Goal: Task Accomplishment & Management: Manage account settings

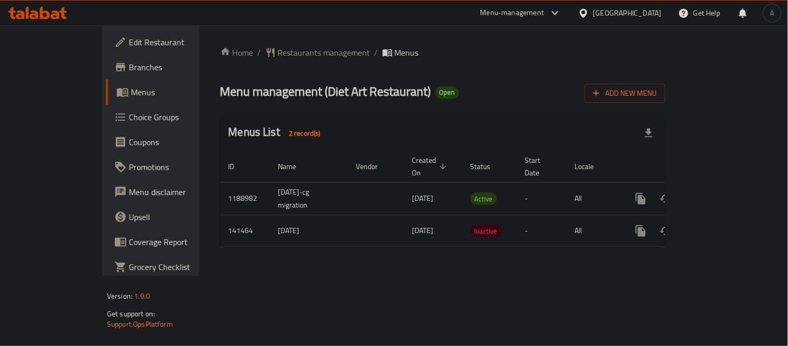
click at [129, 70] on span "Branches" at bounding box center [177, 67] width 96 height 12
click at [722, 192] on icon "enhanced table" at bounding box center [716, 198] width 12 height 12
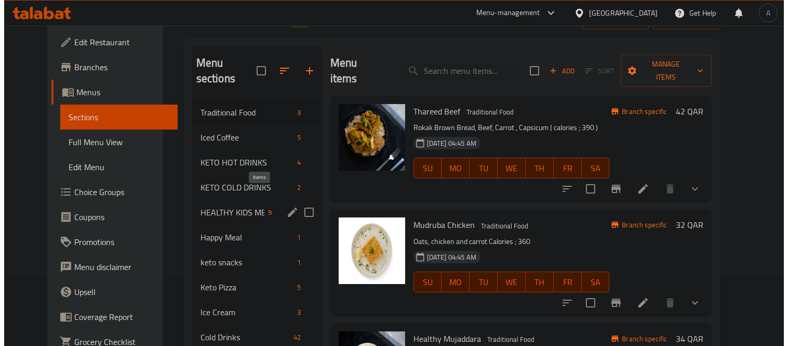
scroll to position [58, 0]
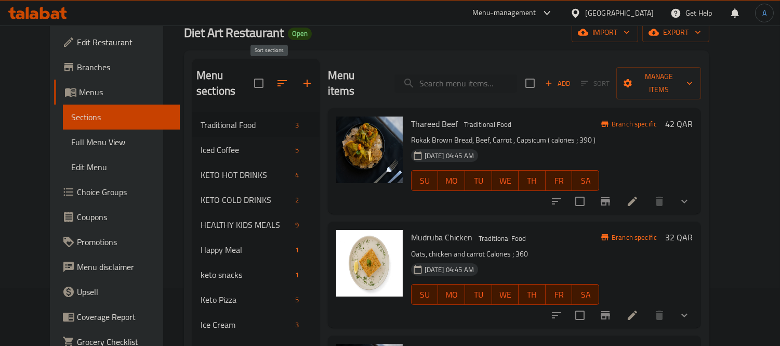
click at [276, 77] on icon "button" at bounding box center [282, 83] width 12 height 12
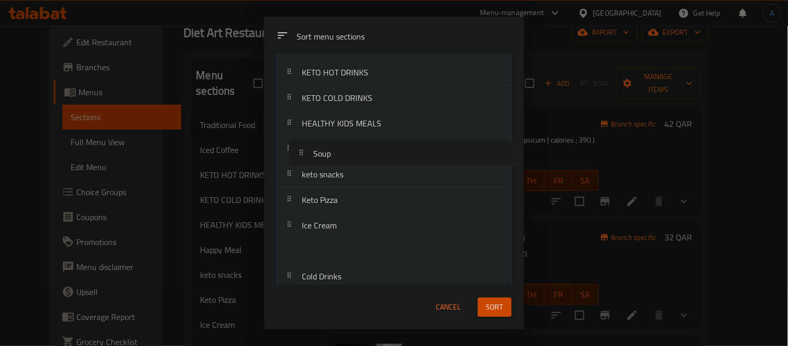
scroll to position [0, 0]
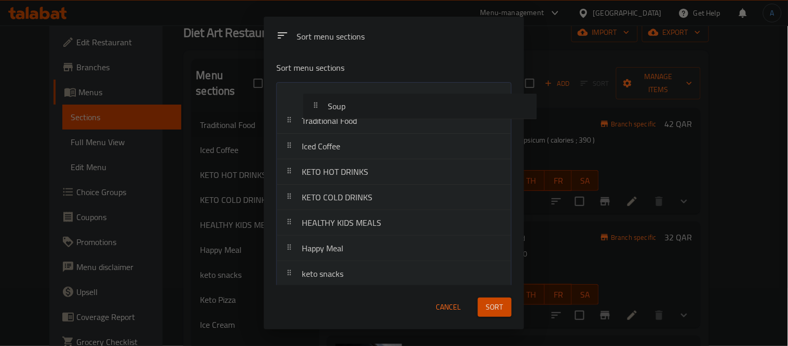
drag, startPoint x: 342, startPoint y: 185, endPoint x: 373, endPoint y: 105, distance: 85.9
drag, startPoint x: 350, startPoint y: 228, endPoint x: 378, endPoint y: 132, distance: 99.5
drag, startPoint x: 352, startPoint y: 250, endPoint x: 367, endPoint y: 160, distance: 91.2
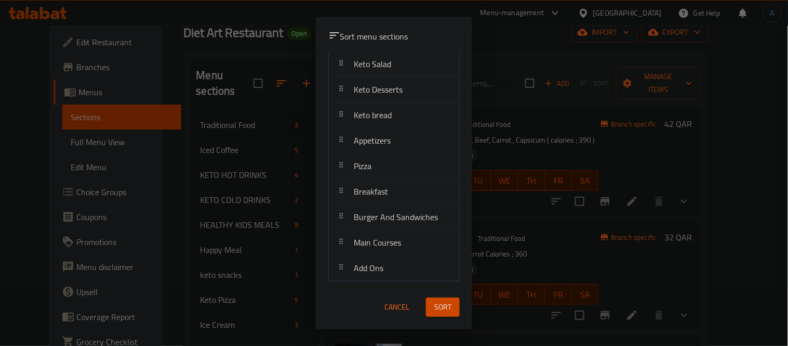
scroll to position [441, 0]
click at [350, 185] on div "Breakfast" at bounding box center [394, 190] width 122 height 25
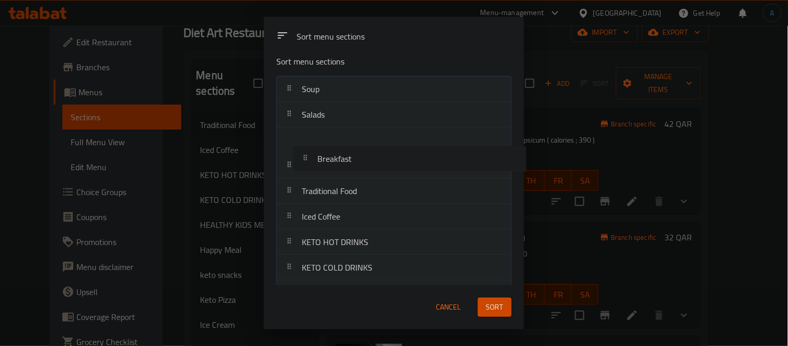
scroll to position [0, 0]
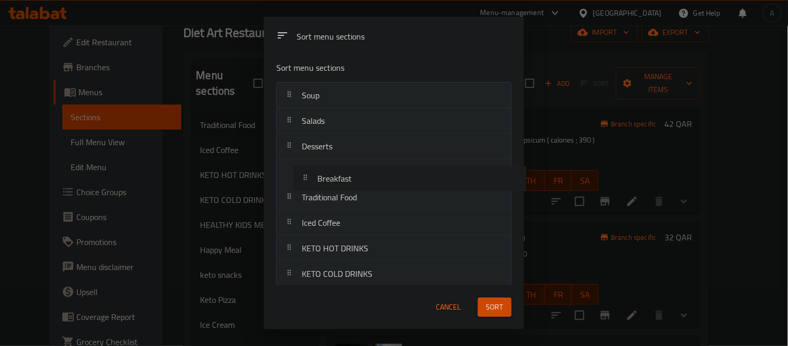
drag, startPoint x: 350, startPoint y: 185, endPoint x: 370, endPoint y: 169, distance: 25.5
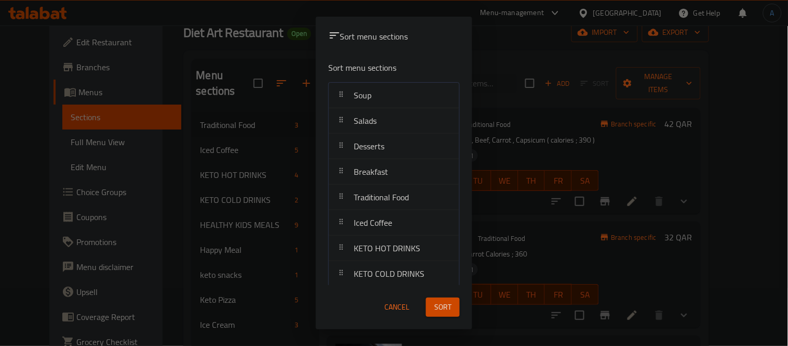
click at [452, 307] on span "Sort" at bounding box center [442, 306] width 17 height 13
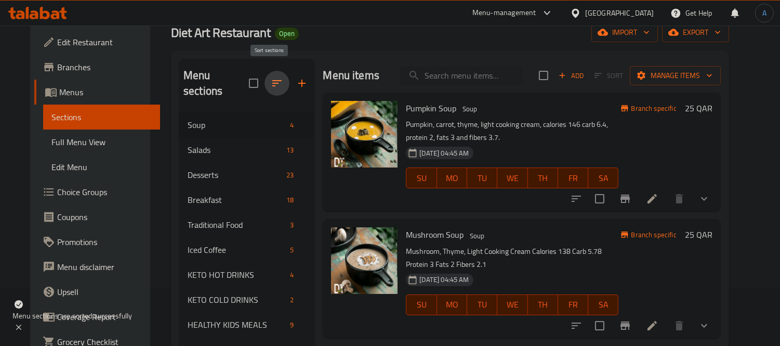
click at [271, 77] on icon "button" at bounding box center [277, 83] width 12 height 12
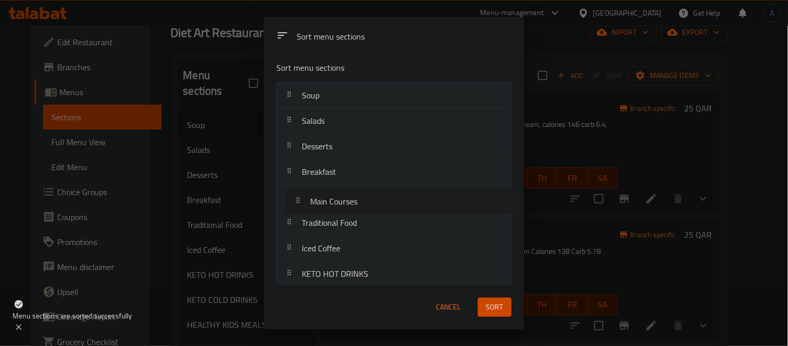
drag, startPoint x: 359, startPoint y: 250, endPoint x: 372, endPoint y: 204, distance: 47.7
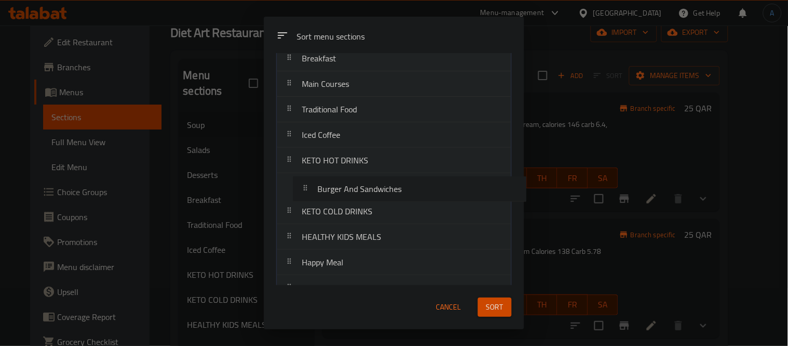
scroll to position [95, 0]
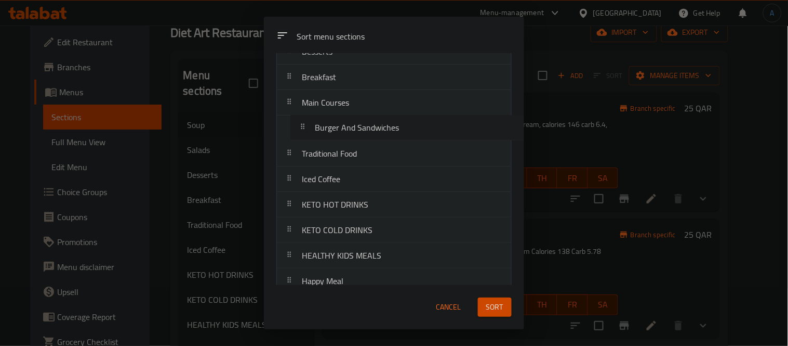
drag, startPoint x: 382, startPoint y: 246, endPoint x: 403, endPoint y: 126, distance: 121.2
click at [403, 126] on nav "Soup Salads Desserts Breakfast Main Courses Traditional Food Iced Coffee KETO H…" at bounding box center [393, 307] width 235 height 638
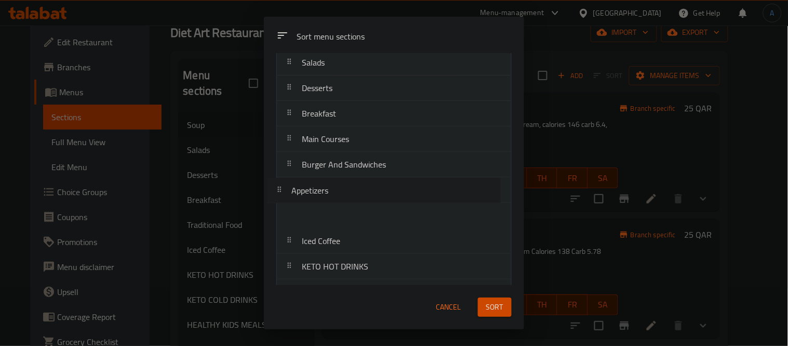
scroll to position [37, 0]
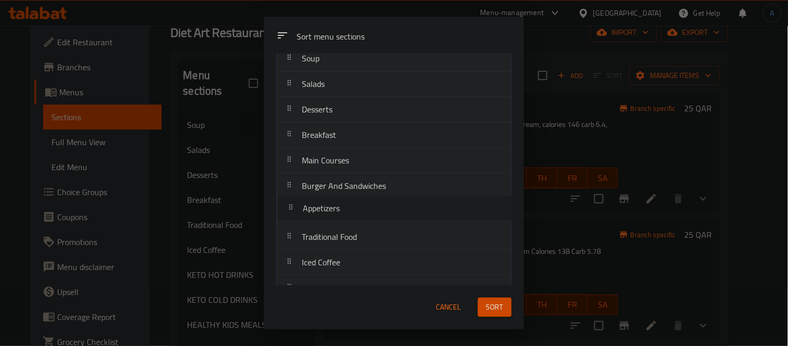
drag, startPoint x: 351, startPoint y: 219, endPoint x: 356, endPoint y: 206, distance: 14.0
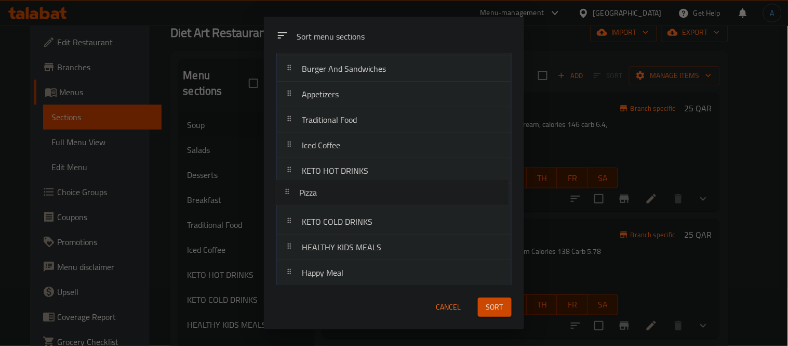
scroll to position [152, 0]
drag, startPoint x: 348, startPoint y: 242, endPoint x: 355, endPoint y: 128, distance: 113.5
click at [355, 128] on nav "Soup Salads Desserts Breakfast Main Courses Burger And Sandwiches Appetizers Tr…" at bounding box center [393, 249] width 235 height 638
drag, startPoint x: 352, startPoint y: 245, endPoint x: 360, endPoint y: 60, distance: 185.1
click at [397, 152] on nav "Soup Salads Desserts Breakfast Main Courses Burger And Sandwiches Appetizers Pi…" at bounding box center [393, 249] width 235 height 638
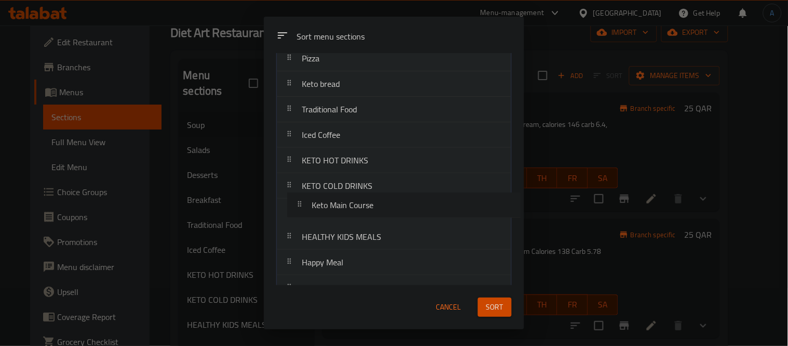
scroll to position [213, 0]
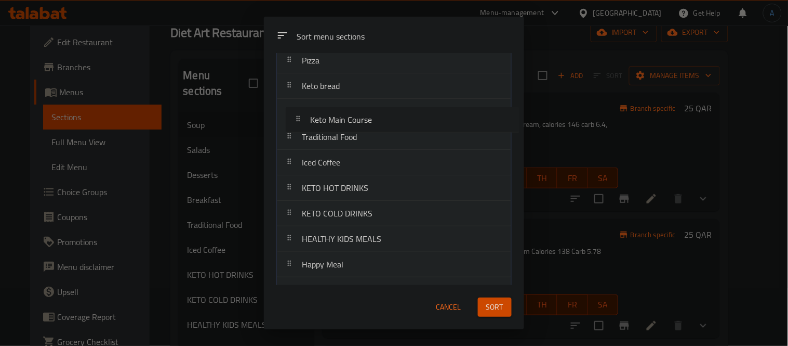
drag, startPoint x: 366, startPoint y: 263, endPoint x: 379, endPoint y: 122, distance: 142.0
click at [379, 122] on nav "Soup Salads Desserts Breakfast Main Courses Burger And Sandwiches Appetizers Pi…" at bounding box center [393, 188] width 235 height 638
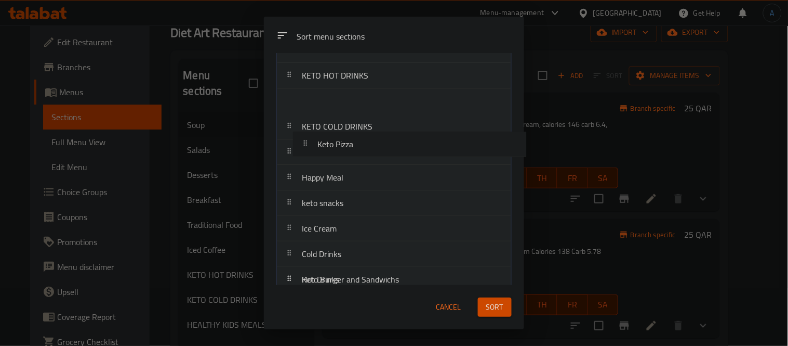
scroll to position [268, 0]
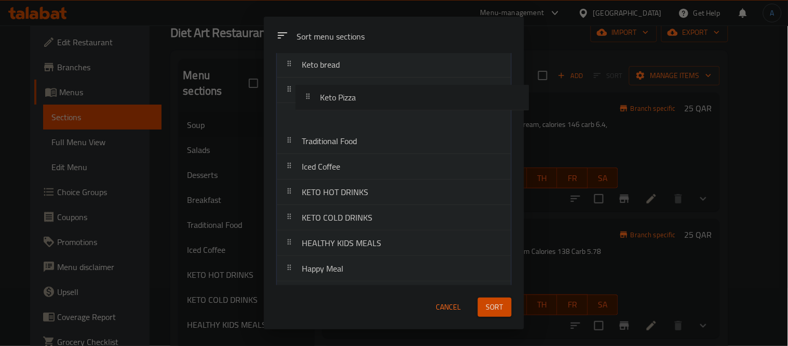
drag, startPoint x: 337, startPoint y: 210, endPoint x: 356, endPoint y: 105, distance: 106.7
click at [356, 103] on nav "Soup Salads Desserts Breakfast Main Courses Burger And Sandwiches Appetizers Pi…" at bounding box center [393, 167] width 235 height 638
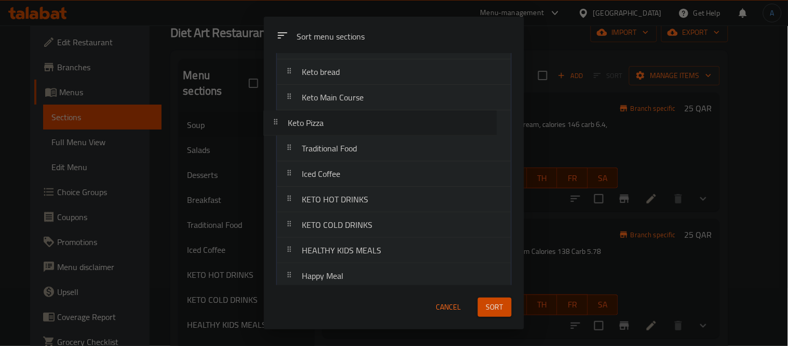
drag, startPoint x: 342, startPoint y: 92, endPoint x: 329, endPoint y: 132, distance: 42.1
click at [329, 132] on nav "Soup Salads Desserts Breakfast Main Courses Burger And Sandwiches Appetizers Pi…" at bounding box center [393, 174] width 235 height 638
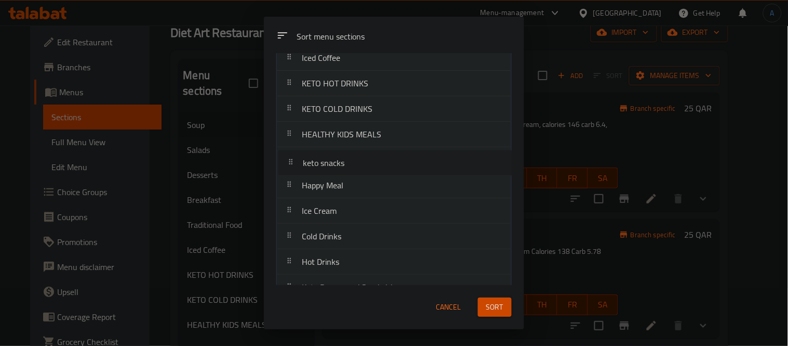
scroll to position [285, 0]
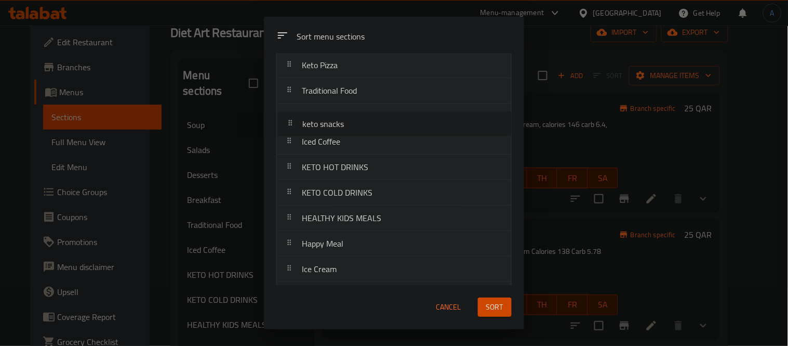
drag, startPoint x: 352, startPoint y: 196, endPoint x: 359, endPoint y: 129, distance: 67.3
click at [359, 129] on nav "Soup Salads Desserts Breakfast Main Courses Burger And Sandwiches Appetizers Pi…" at bounding box center [393, 116] width 235 height 638
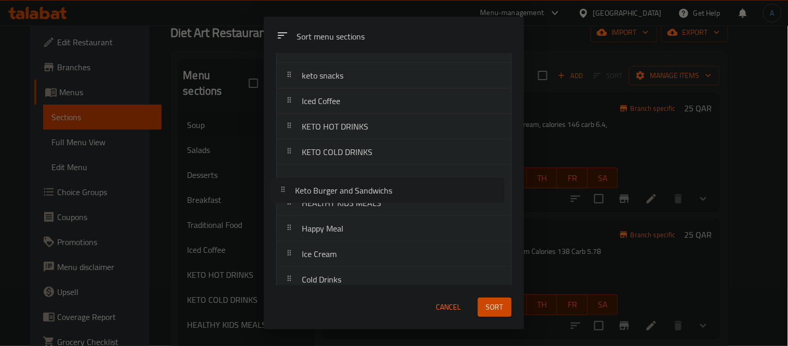
scroll to position [268, 0]
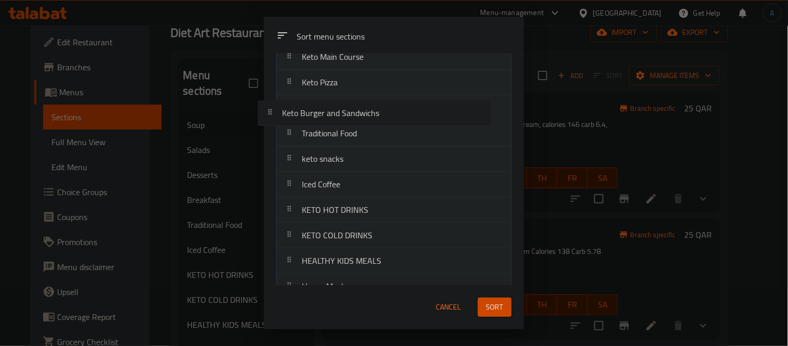
drag, startPoint x: 371, startPoint y: 193, endPoint x: 354, endPoint y: 112, distance: 82.8
click at [354, 112] on nav "Soup Salads Desserts Breakfast Main Courses Burger And Sandwiches Appetizers Pi…" at bounding box center [393, 133] width 235 height 638
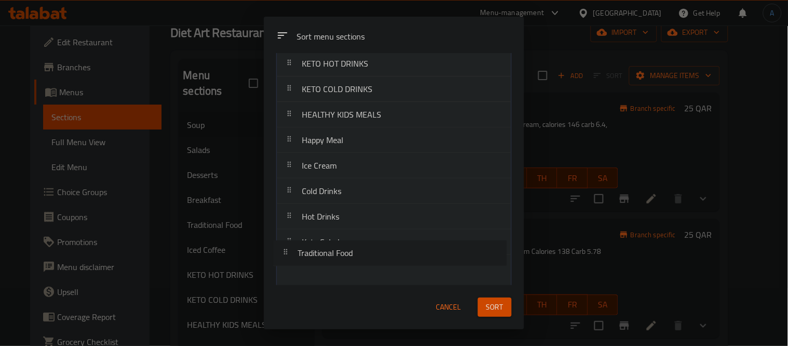
scroll to position [442, 0]
drag, startPoint x: 352, startPoint y: 136, endPoint x: 360, endPoint y: 197, distance: 62.3
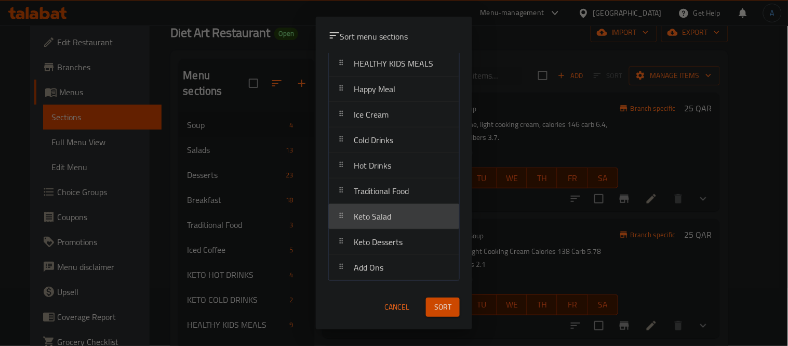
click at [354, 222] on span "Keto Salad" at bounding box center [372, 216] width 37 height 16
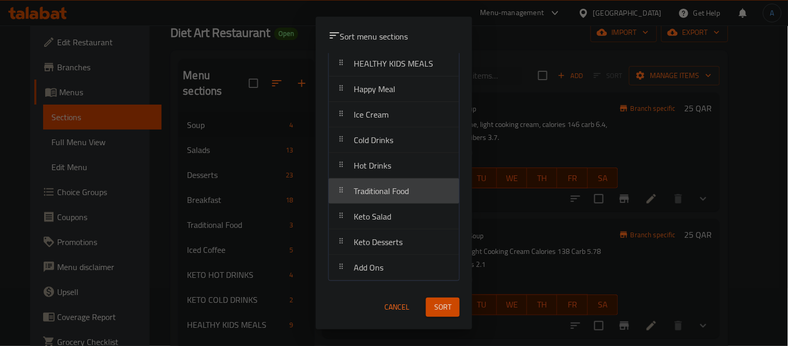
click at [354, 196] on span "Traditional Food" at bounding box center [381, 191] width 55 height 16
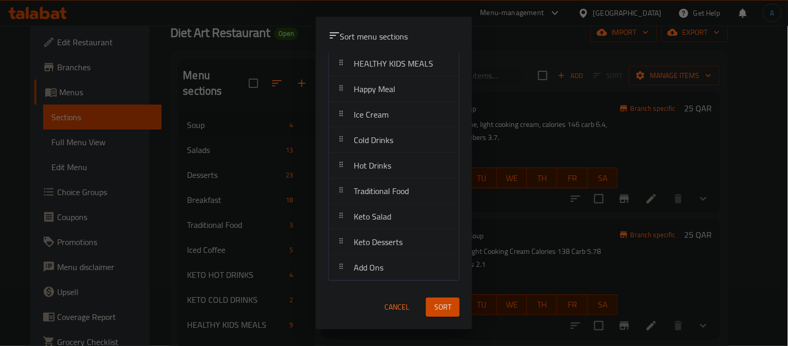
click at [350, 174] on div "Hot Drinks" at bounding box center [373, 165] width 46 height 25
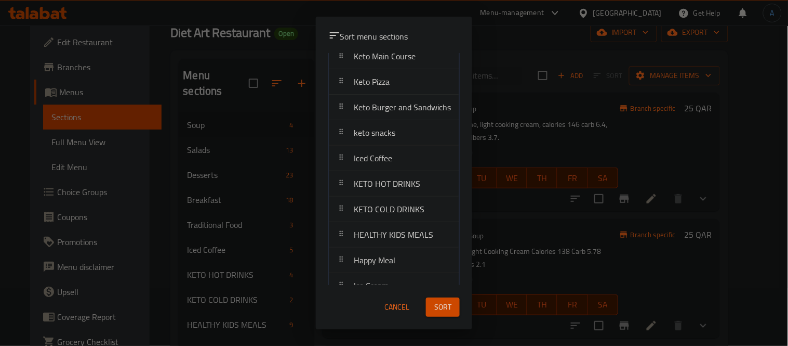
scroll to position [210, 0]
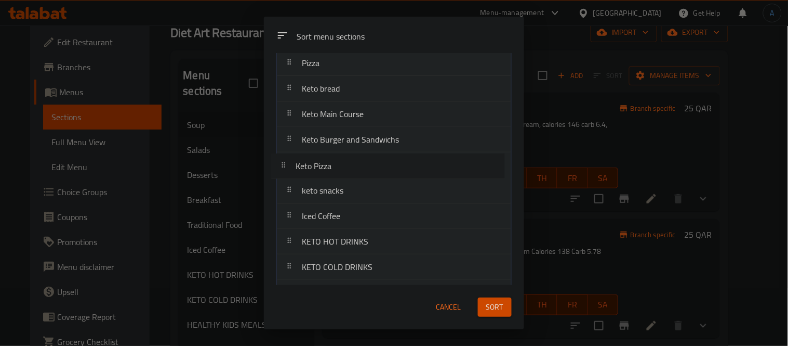
drag, startPoint x: 352, startPoint y: 142, endPoint x: 349, endPoint y: 171, distance: 29.3
click at [349, 171] on nav "Soup Salads Desserts Breakfast Main Courses Burger And Sandwiches Appetizers Pi…" at bounding box center [393, 191] width 235 height 638
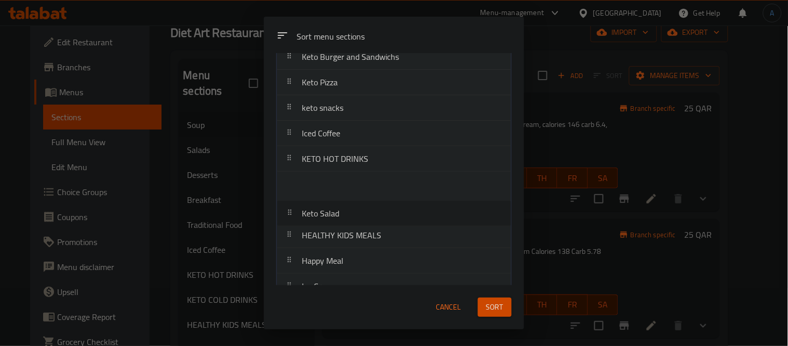
scroll to position [268, 0]
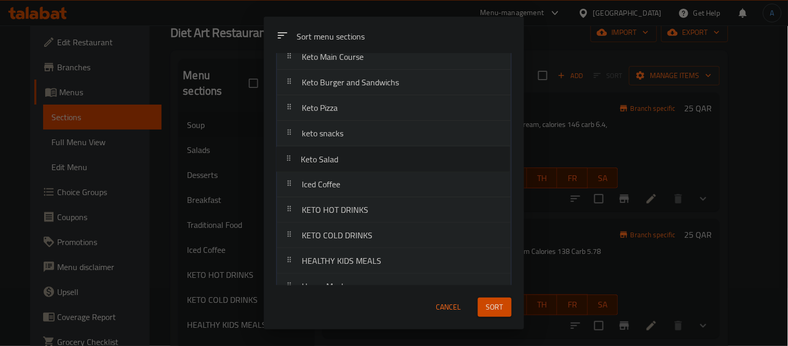
drag, startPoint x: 352, startPoint y: 221, endPoint x: 355, endPoint y: 157, distance: 63.5
click at [355, 157] on nav "Soup Salads Desserts Breakfast Main Courses Burger And Sandwiches Appetizers Pi…" at bounding box center [393, 133] width 235 height 638
drag, startPoint x: 351, startPoint y: 252, endPoint x: 347, endPoint y: 191, distance: 60.9
click at [347, 191] on nav "Soup Salads Desserts Breakfast Main Courses Burger And Sandwiches Appetizers Pi…" at bounding box center [393, 133] width 235 height 638
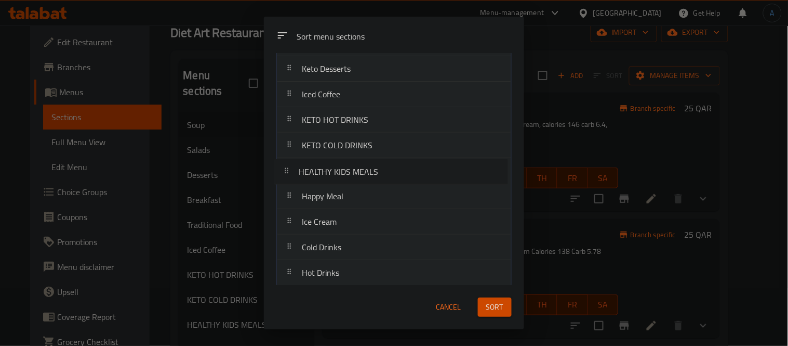
scroll to position [325, 0]
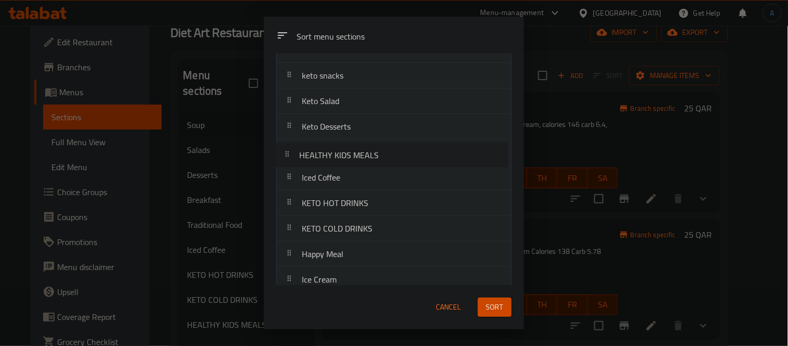
drag, startPoint x: 345, startPoint y: 178, endPoint x: 347, endPoint y: 157, distance: 20.3
click at [347, 157] on nav "Soup Salads Desserts Breakfast Main Courses Burger And Sandwiches Appetizers Pi…" at bounding box center [393, 76] width 235 height 638
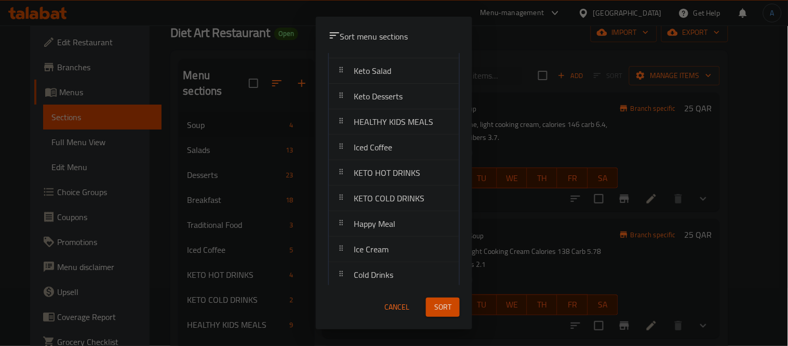
scroll to position [441, 0]
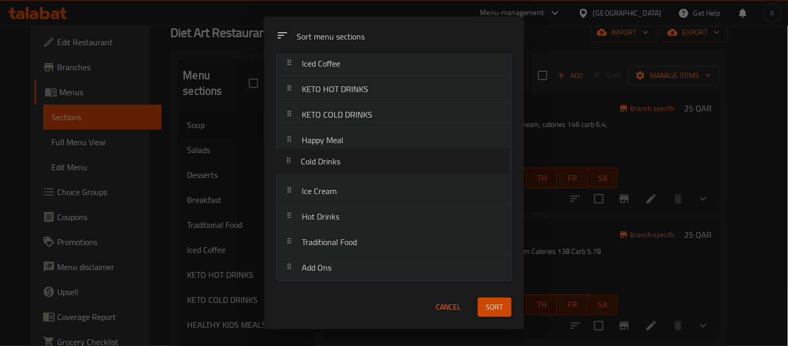
drag, startPoint x: 347, startPoint y: 192, endPoint x: 350, endPoint y: 160, distance: 32.9
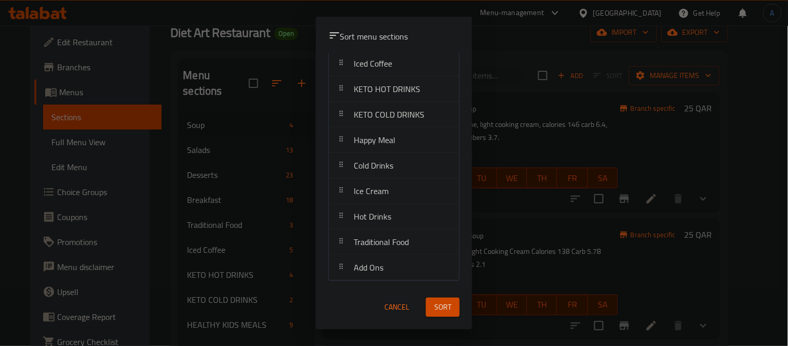
scroll to position [383, 0]
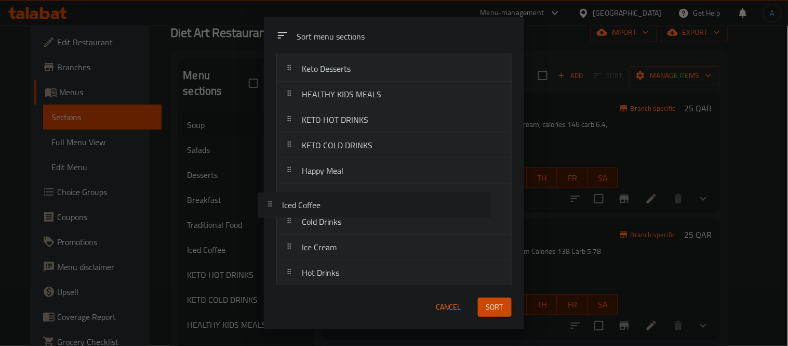
drag, startPoint x: 341, startPoint y: 127, endPoint x: 326, endPoint y: 214, distance: 87.7
click at [326, 214] on nav "Soup Salads Desserts Breakfast Main Courses Burger And Sandwiches Appetizers Pi…" at bounding box center [393, 18] width 235 height 638
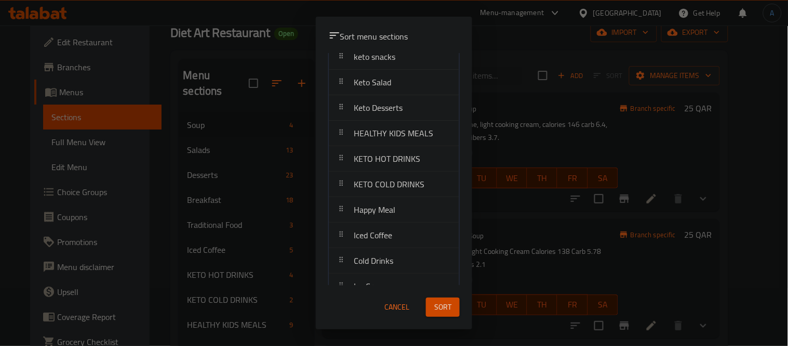
scroll to position [325, 0]
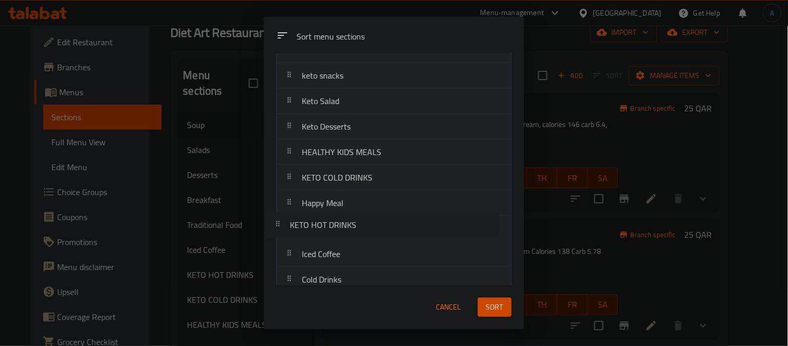
drag, startPoint x: 324, startPoint y: 188, endPoint x: 315, endPoint y: 236, distance: 49.0
click at [315, 236] on nav "Soup Salads Desserts Breakfast Main Courses Burger And Sandwiches Appetizers Pi…" at bounding box center [393, 76] width 235 height 638
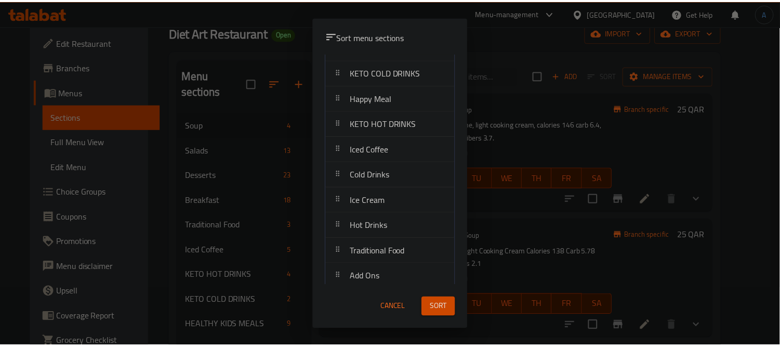
scroll to position [441, 0]
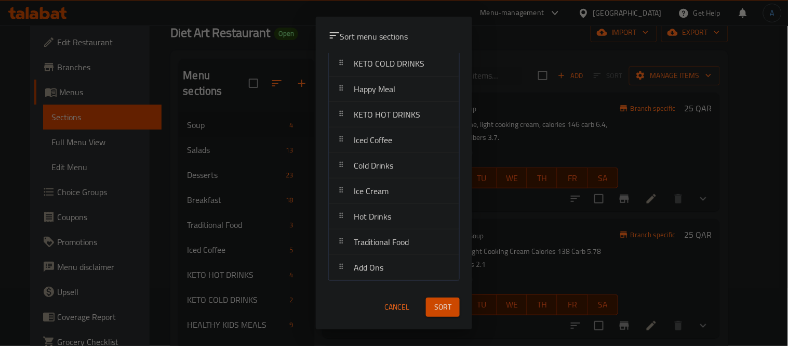
click at [452, 308] on span "Sort" at bounding box center [442, 306] width 17 height 13
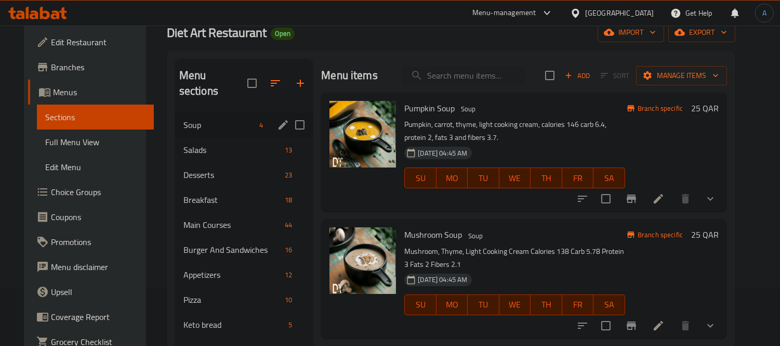
scroll to position [0, 0]
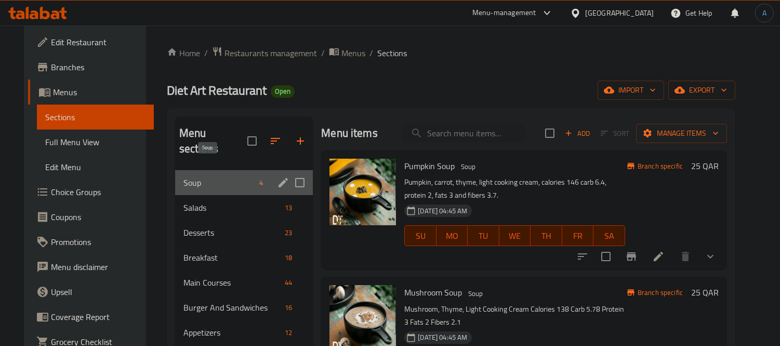
click at [190, 176] on span "Soup" at bounding box center [219, 182] width 72 height 12
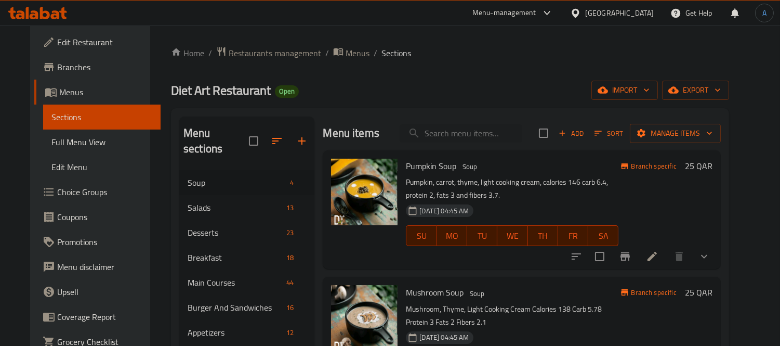
click at [286, 178] on span "4" at bounding box center [292, 183] width 12 height 10
click at [630, 256] on icon "Branch-specific-item" at bounding box center [624, 256] width 9 height 8
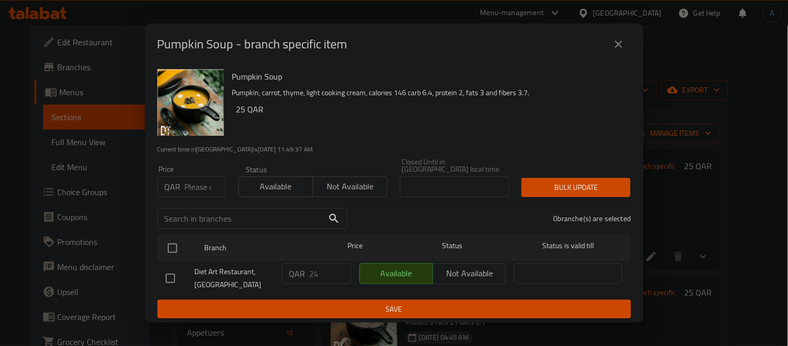
click at [612, 47] on button "close" at bounding box center [618, 44] width 25 height 25
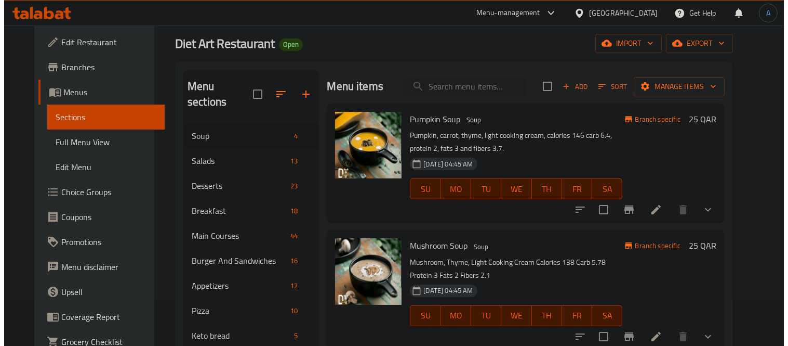
scroll to position [173, 0]
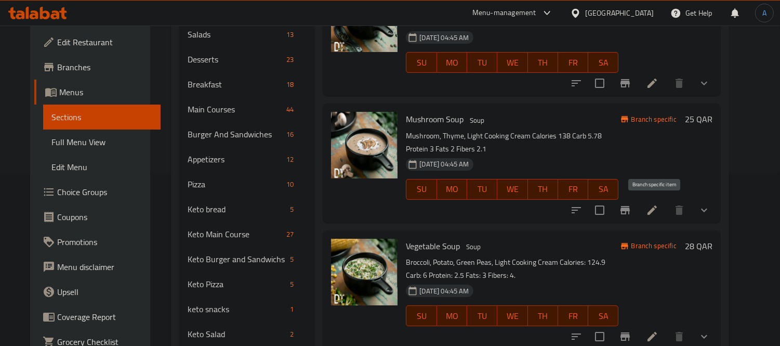
click at [631, 214] on icon "Branch-specific-item" at bounding box center [625, 210] width 12 height 12
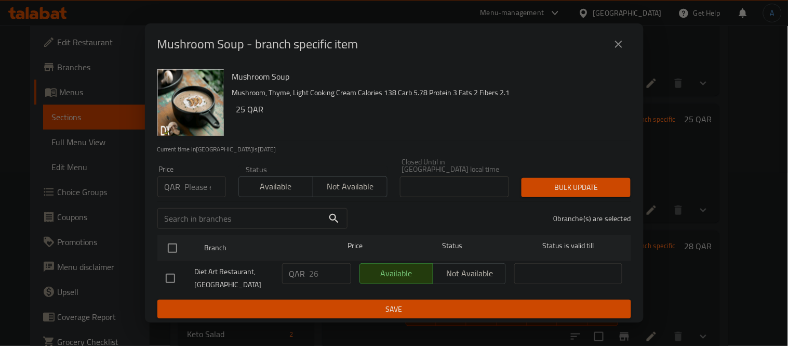
click at [621, 43] on icon "close" at bounding box center [619, 44] width 12 height 12
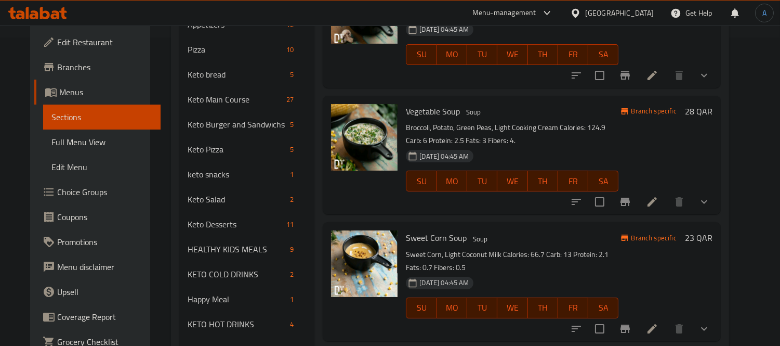
scroll to position [346, 0]
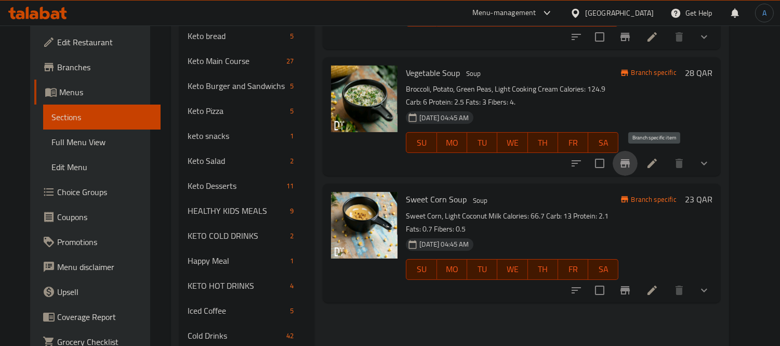
click at [631, 161] on icon "Branch-specific-item" at bounding box center [625, 163] width 12 height 12
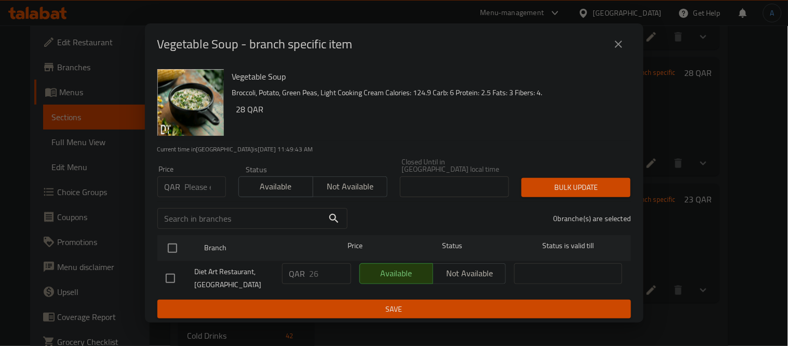
click at [615, 50] on icon "close" at bounding box center [619, 44] width 12 height 12
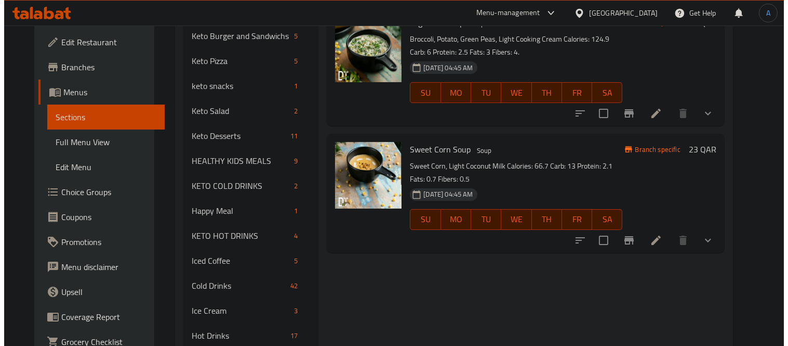
scroll to position [465, 0]
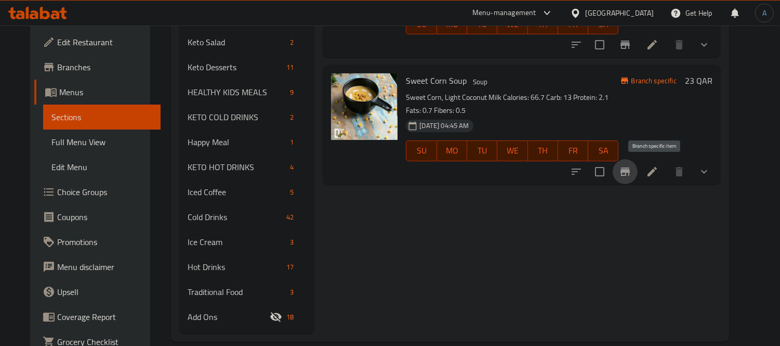
click at [631, 167] on icon "Branch-specific-item" at bounding box center [625, 171] width 12 height 12
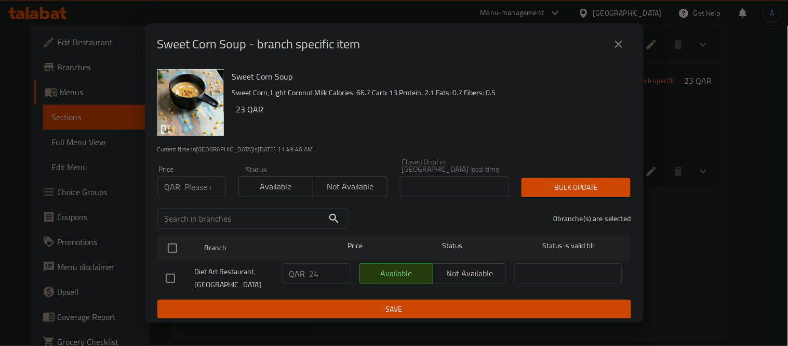
click at [614, 43] on icon "close" at bounding box center [619, 44] width 12 height 12
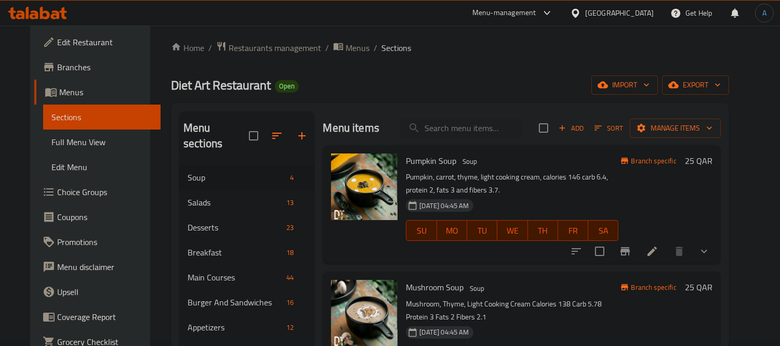
scroll to position [0, 0]
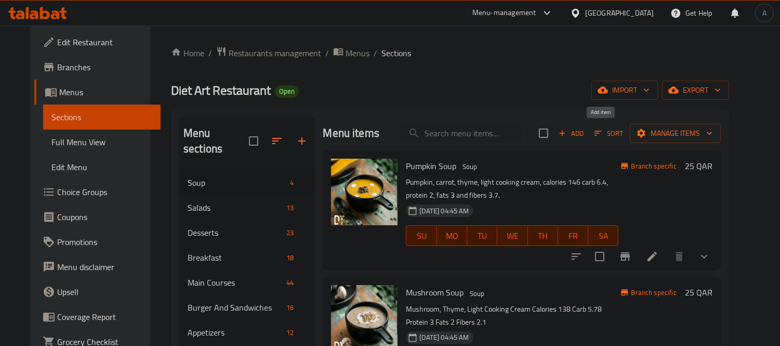
click at [585, 131] on span "Add" at bounding box center [571, 133] width 28 height 12
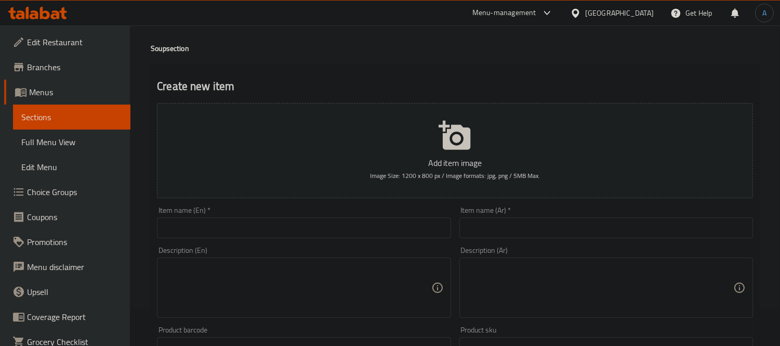
scroll to position [58, 0]
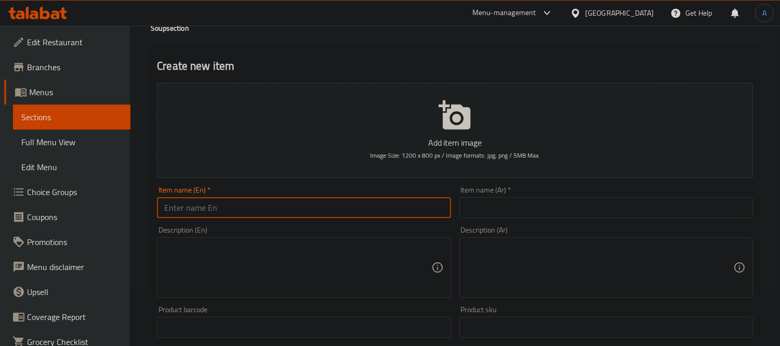
click at [220, 206] on input "text" at bounding box center [304, 207] width 294 height 21
paste input "Turkish Lentil Soup"
type input "Turkish Lentil Soup"
click at [477, 204] on input "text" at bounding box center [606, 207] width 294 height 21
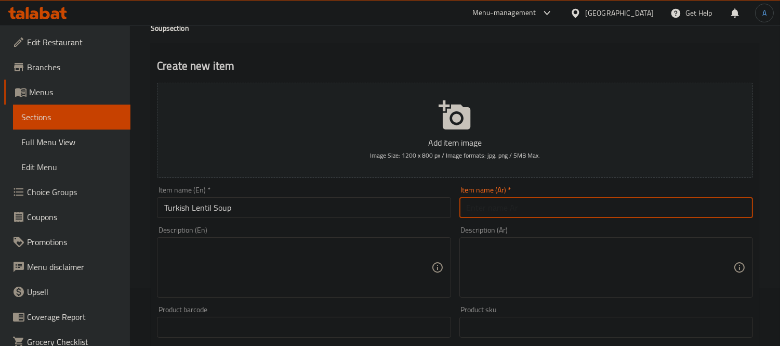
paste input "شوربة العدس التركية"
type input "شوربة العدس التركية"
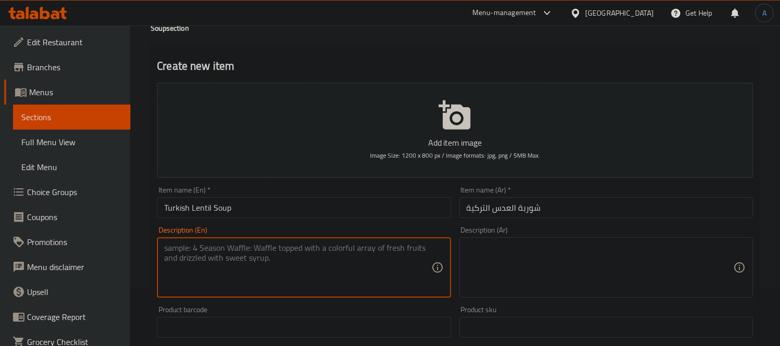
click at [232, 275] on textarea at bounding box center [297, 267] width 267 height 49
paste textarea ""Green lentils, white onions, carrots: PROTEINE: 15.9 CARB: 41.46 FIBRE: 13.4 F…"
drag, startPoint x: 321, startPoint y: 271, endPoint x: 98, endPoint y: 241, distance: 225.5
click at [98, 241] on div "Edit Restaurant Branches Menus Sections Full Menu View Edit Menu Choice Groups …" at bounding box center [390, 322] width 780 height 709
paste textarea """
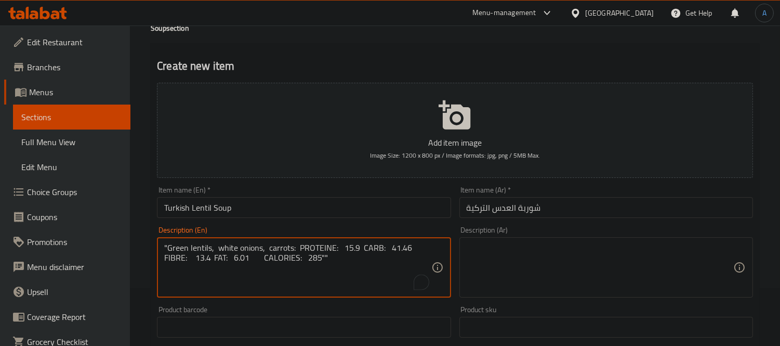
type textarea ""Green lentils, white onions, carrots: PROTEINE: 15.9 CARB: 41.46 FIBRE: 13.4 F…"
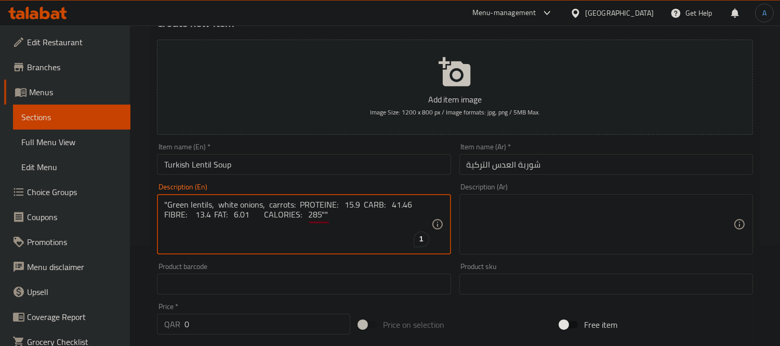
scroll to position [98, 0]
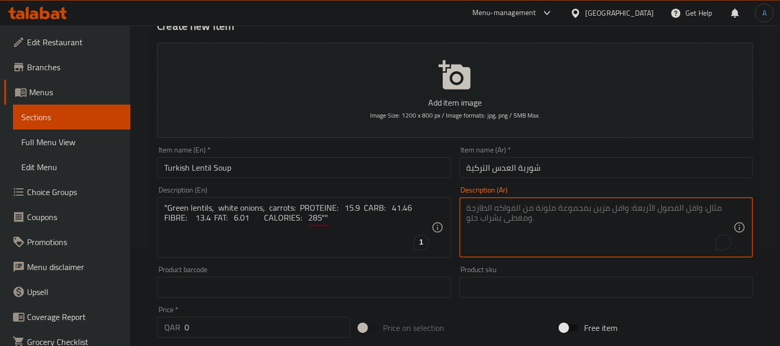
click at [536, 212] on textarea "To enrich screen reader interactions, please activate Accessibility in Grammarl…" at bounding box center [600, 227] width 267 height 49
paste textarea ""عدس أخضر، بصل أبيض، جزر: ﺑروﺗﯾن: 15.9 ﻛﺎرب: 41.46 13.4 أﻟﯾﺎف: دھون: 6.01 اﻟﺳﻌر…"
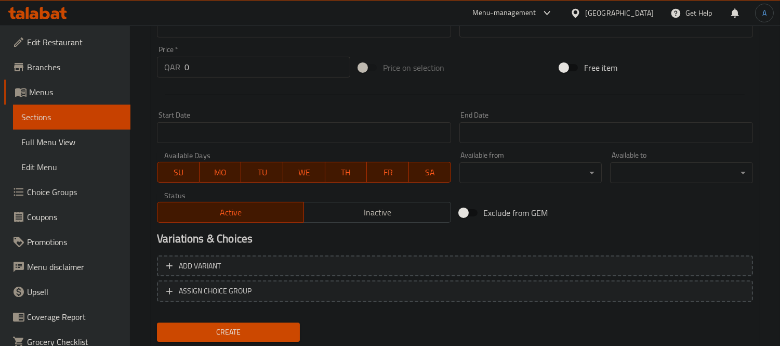
scroll to position [387, 0]
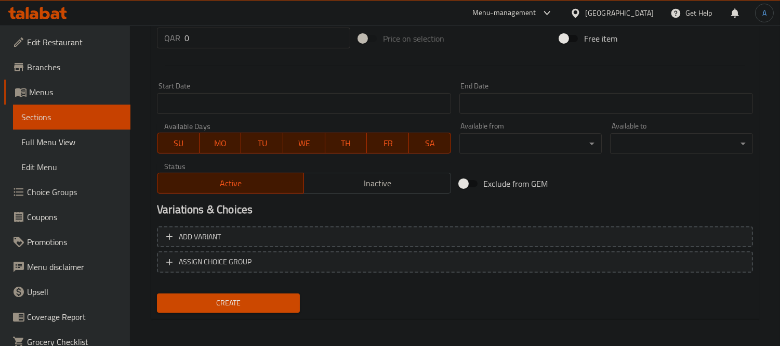
type textarea ""عدس أخضر، بصل أبيض، جزر: ﺑروﺗﯾن: 15.9 ﻛﺎرب: 41.46 13.4 أﻟﯾﺎف: دھون: 6.01 اﻟﺳﻌر…"
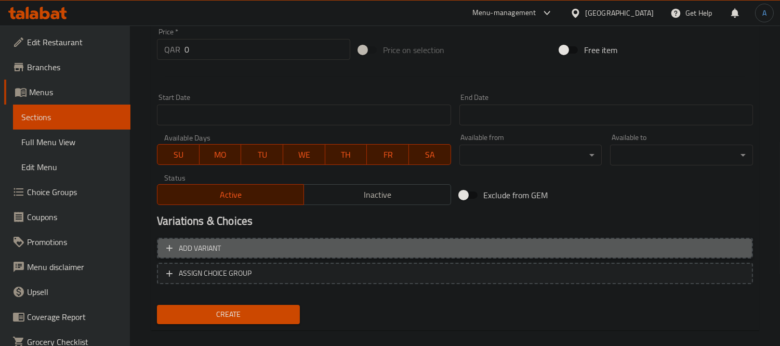
click at [369, 244] on span "Add variant" at bounding box center [454, 248] width 577 height 13
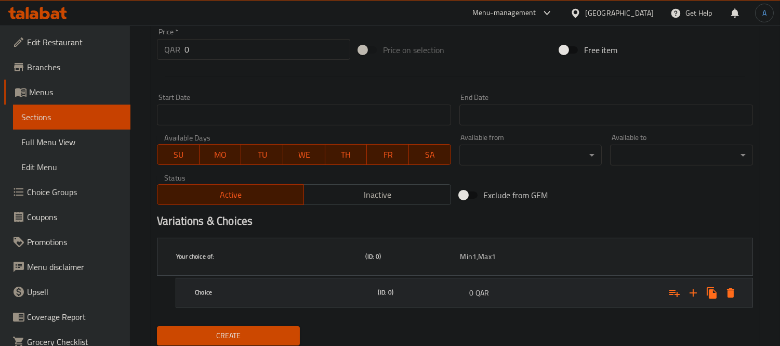
click at [352, 261] on h5 "Choice" at bounding box center [268, 256] width 185 height 9
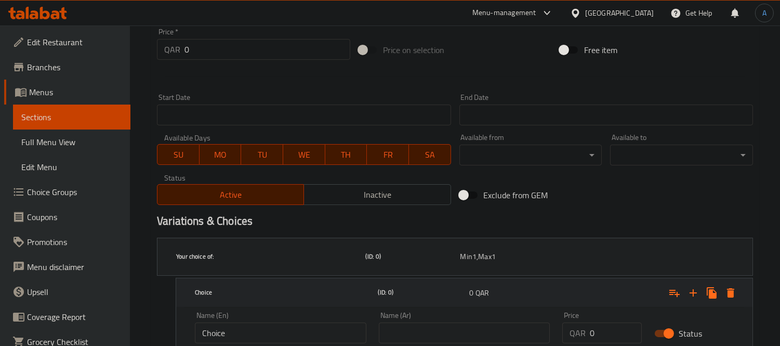
scroll to position [438, 0]
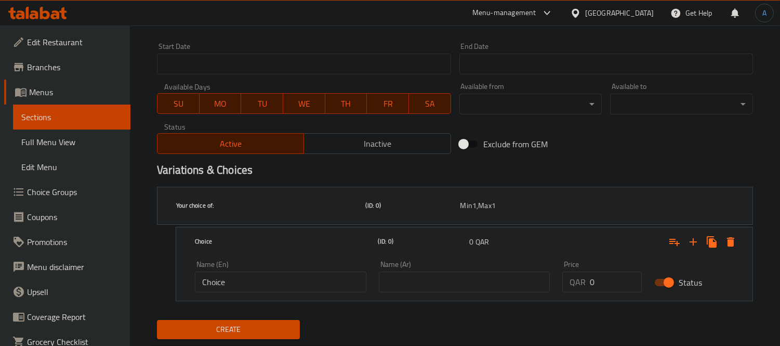
click at [303, 271] on input "Choice" at bounding box center [280, 281] width 171 height 21
paste input "Extra Pumpkin Soup 50 Grms 10 QR :"
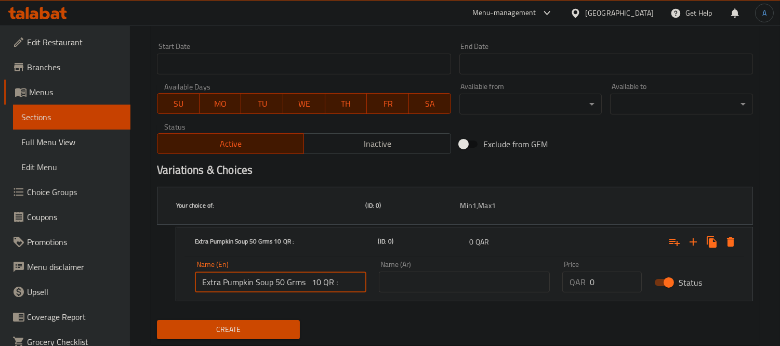
type input "Extra Pumpkin Soup 50 Grms 10 QR :"
click at [466, 271] on input "text" at bounding box center [464, 281] width 171 height 21
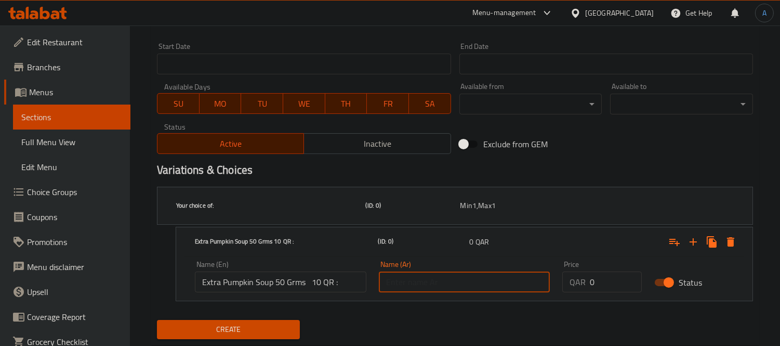
paste input "شوربة اليقطين الإضافية 50 جرام 10 ريال قطري :"
type input "شوربة اليقطين الإضافية 50 جرام 10 ريال قطري :"
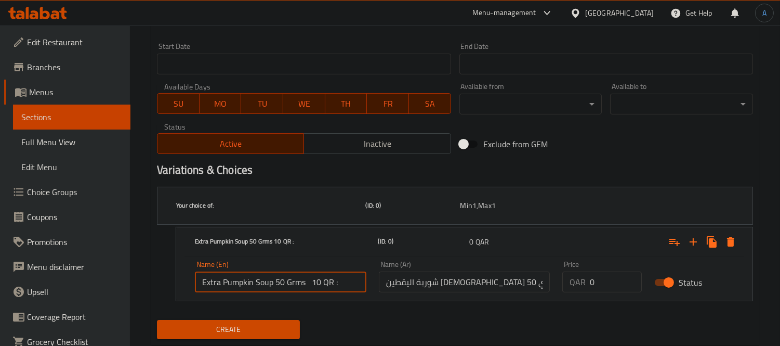
drag, startPoint x: 303, startPoint y: 250, endPoint x: 348, endPoint y: 248, distance: 45.2
click at [348, 271] on input "Extra Pumpkin Soup 50 Grms 10 QR :" at bounding box center [280, 281] width 171 height 21
type input "Extra Pumpkin Soup 50 Grms"
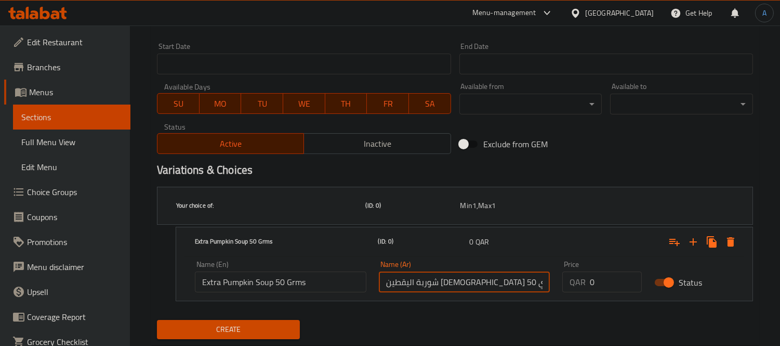
drag, startPoint x: 431, startPoint y: 260, endPoint x: 337, endPoint y: 250, distance: 95.1
click at [343, 254] on div "Name (En) Extra Pumpkin Soup 50 Grms Name (En) Name (Ar) شوربة اليقطين الإضافية…" at bounding box center [464, 276] width 551 height 44
click at [422, 271] on input "شوربة اليقطين الإضافية 50 جرام 10 ريال قطري :" at bounding box center [464, 281] width 171 height 21
click at [396, 271] on input "شوربة اليقطين الإضافية 50 جرام 10 ريال قطري :" at bounding box center [464, 281] width 171 height 21
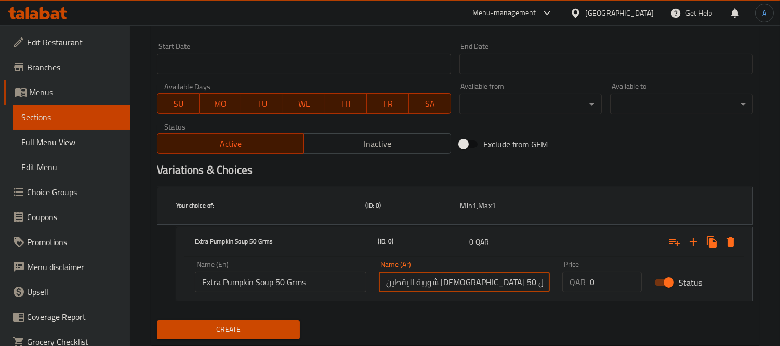
click at [399, 271] on input "شوربة اليقطين الإضافية 50 جرام 10 ريال :" at bounding box center [464, 281] width 171 height 21
click at [386, 271] on input "شوربة اليقطين الإضافية 50 جرام 10 :" at bounding box center [464, 281] width 171 height 21
click at [389, 271] on input "شوربة اليقطين الإضافية 50 جرام 10 :" at bounding box center [464, 281] width 171 height 21
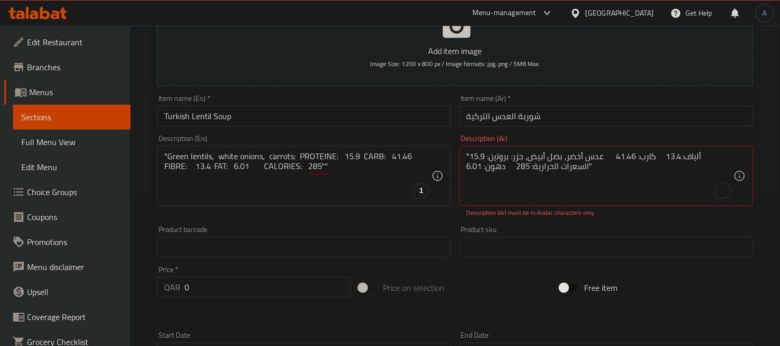
scroll to position [149, 0]
type input "شوربة اليقطين الإضافية 50 جرام :"
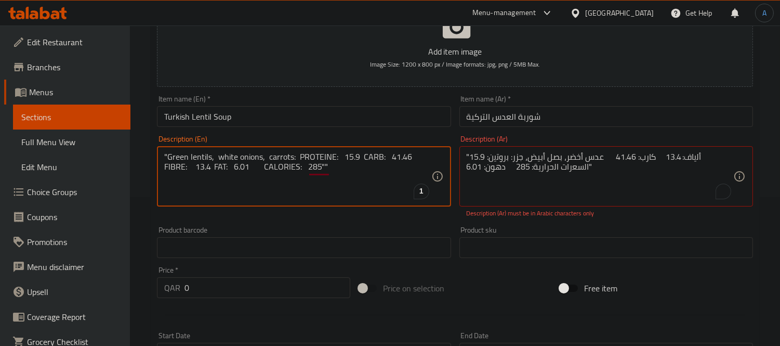
click at [361, 170] on textarea ""Green lentils, white onions, carrots: PROTEINE: 15.9 CARB: 41.46 FIBRE: 13.4 F…" at bounding box center [297, 176] width 267 height 49
drag, startPoint x: 169, startPoint y: 156, endPoint x: 156, endPoint y: 155, distance: 13.1
click at [156, 155] on div "Description (En) "Green lentils, white onions, carrots: PROTEINE: 15.9 CARB: 41…" at bounding box center [304, 176] width 302 height 91
type textarea "Green lentils, white onions, carrots: PROTEINE: 15.9 CARB: 41.46 FIBRE: 13.4 FA…"
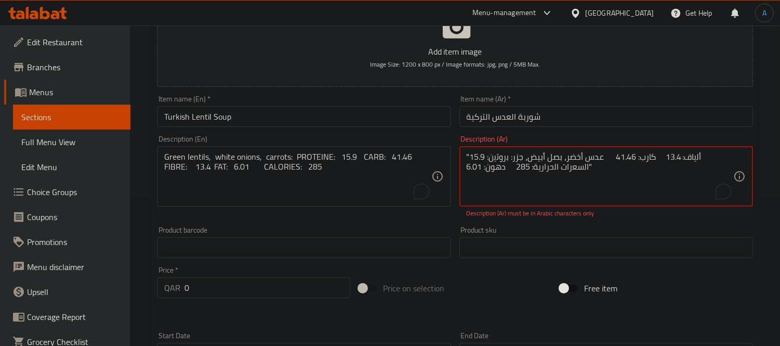
paste textarea "عدس أخضر، بصل أبيض، جزر: البروتين: 15.9، الكربوهيدرات: 41.46، الألياف: 13.4، ال…"
type textarea "عدس أخضر، بصل أبيض، جزر: البروتين: 15.9، الكربوهيدرات: 41.46، الألياف: 13.4، ال…"
click at [419, 224] on div "Product barcode Product barcode" at bounding box center [304, 242] width 302 height 40
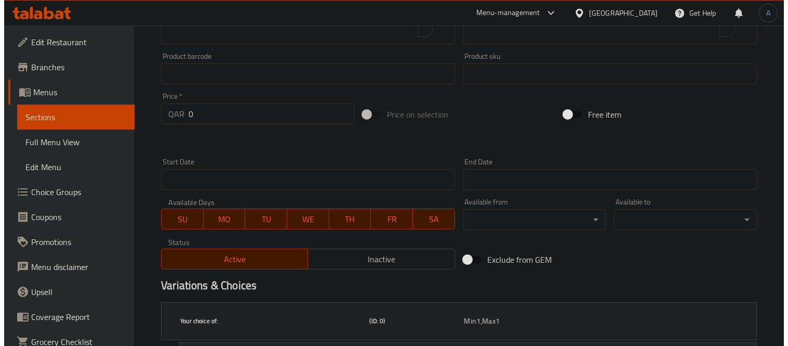
scroll to position [426, 0]
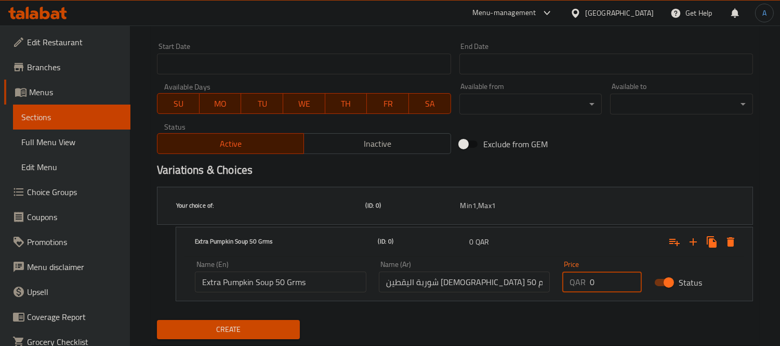
drag, startPoint x: 603, startPoint y: 256, endPoint x: 552, endPoint y: 255, distance: 50.4
click at [552, 255] on div "Name (En) Extra Pumpkin Soup 50 Grms Name (En) Name (Ar) شوربة اليقطين الإضافية…" at bounding box center [464, 276] width 551 height 44
type input "21"
click at [314, 201] on h5 "Your choice of:" at bounding box center [268, 205] width 185 height 9
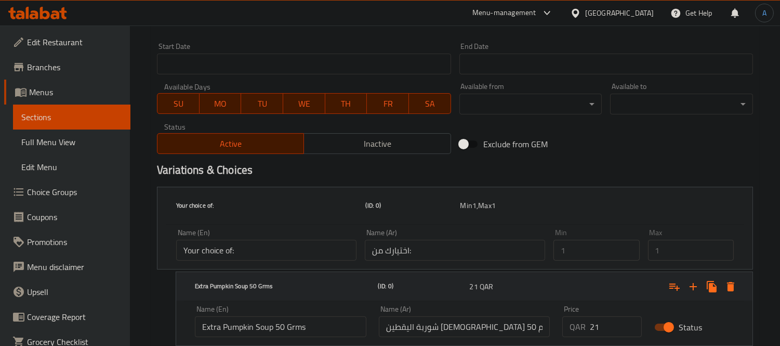
click at [731, 282] on icon "Expand" at bounding box center [730, 286] width 7 height 9
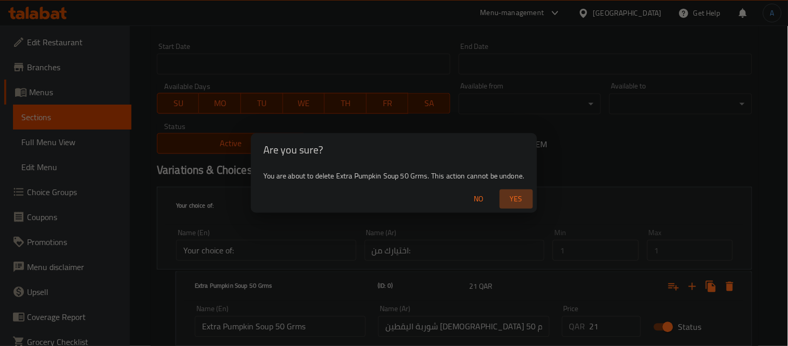
click at [511, 198] on span "Yes" at bounding box center [516, 198] width 25 height 13
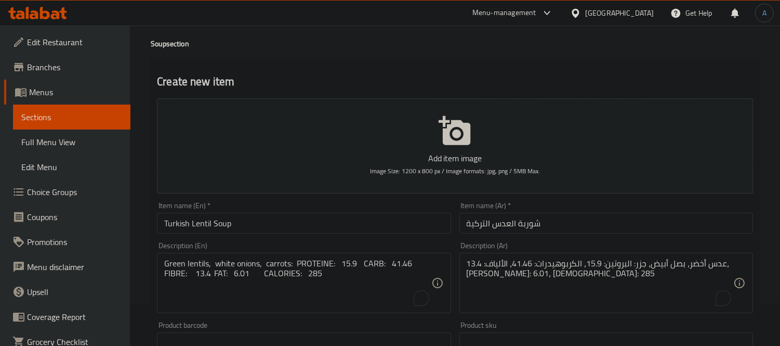
scroll to position [40, 0]
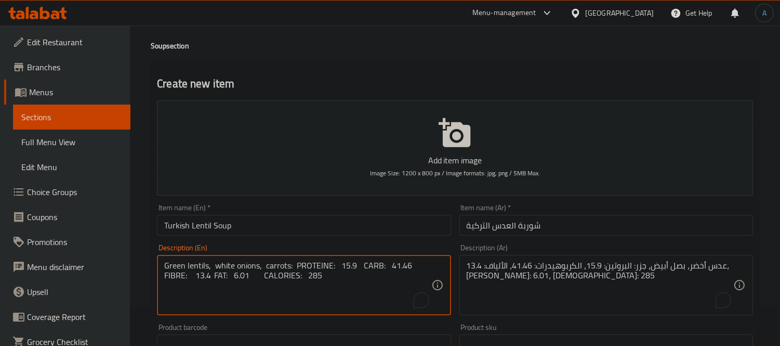
click at [252, 268] on textarea "Green lentils, white onions, carrots: PROTEINE: 15.9 CARB: 41.46 FIBRE: 13.4 FA…" at bounding box center [297, 284] width 267 height 49
type textarea "Green lentils, white onions, carrots: proteine: 15.9 carb: 41.46 fibre: 13.4 fa…"
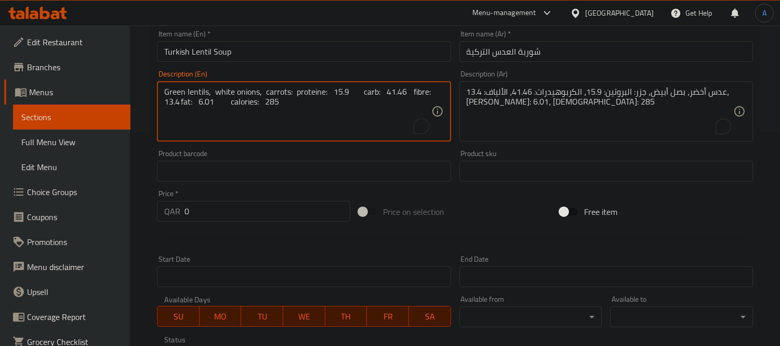
scroll to position [387, 0]
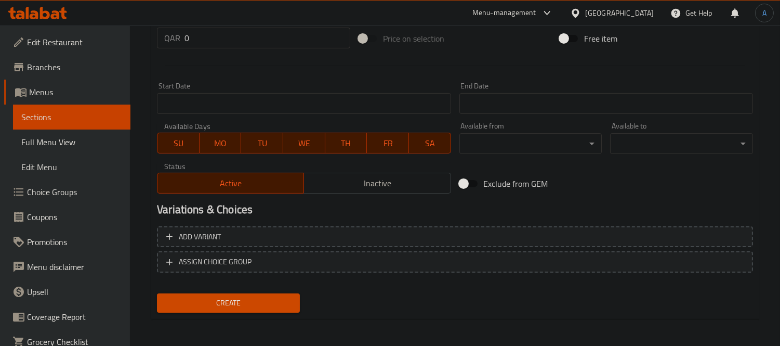
click at [274, 310] on div "Create" at bounding box center [228, 303] width 151 height 28
click at [281, 303] on span "Create" at bounding box center [228, 302] width 126 height 13
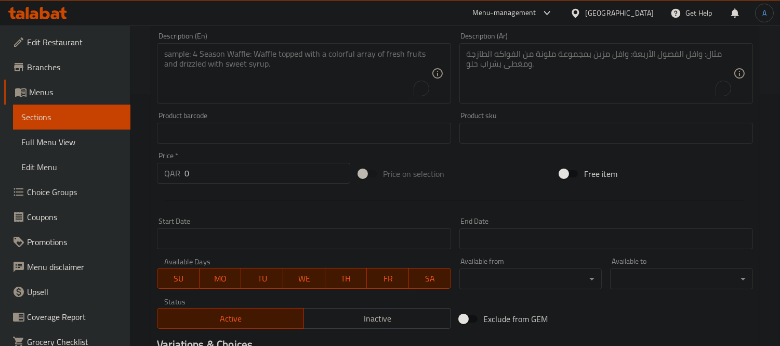
scroll to position [0, 0]
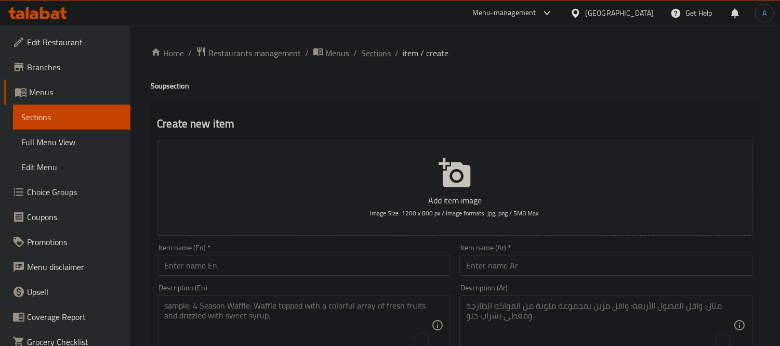
click at [378, 57] on span "Sections" at bounding box center [376, 53] width 30 height 12
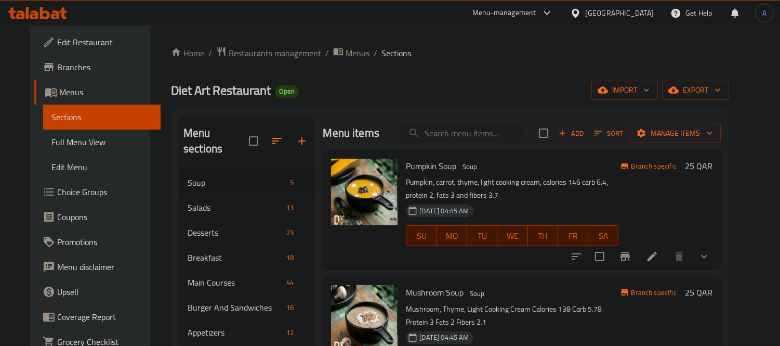
click at [479, 132] on input "search" at bounding box center [461, 133] width 123 height 18
paste input "Black Beans Salad"
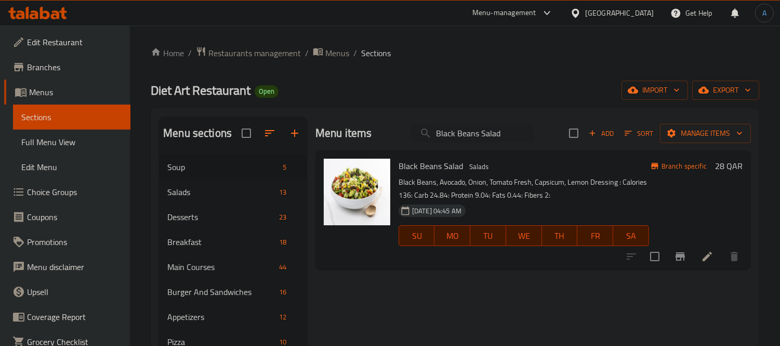
type input "Black Beans Salad"
click at [707, 249] on li at bounding box center [707, 256] width 29 height 19
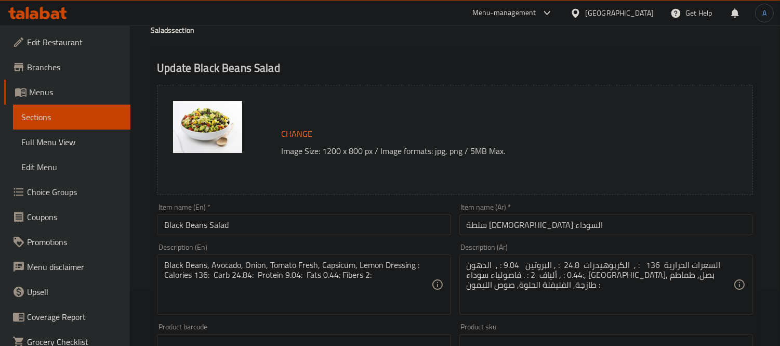
scroll to position [58, 0]
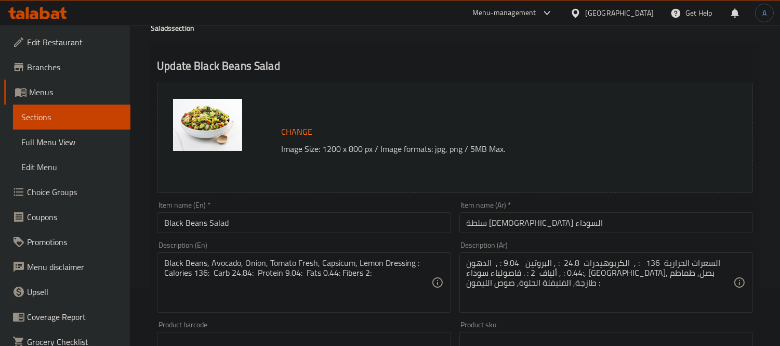
click at [285, 254] on div "Black Beans, Avocado, Onion, Tomato Fresh, Capsicum, Lemon Dressing : Calories …" at bounding box center [304, 282] width 294 height 60
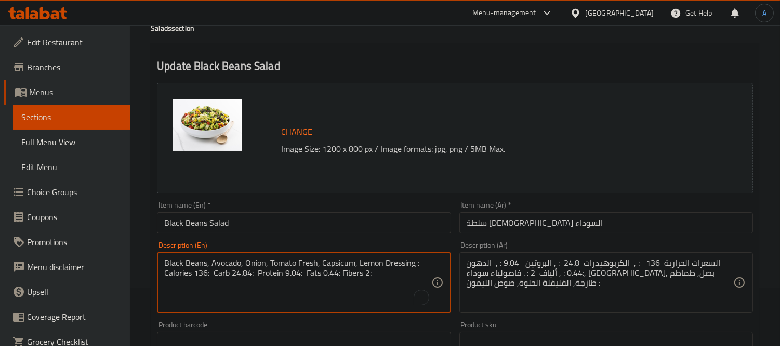
click at [284, 262] on textarea "Black Beans, Avocado, Onion, Tomato Fresh, Capsicum, Lemon Dressing : Calories …" at bounding box center [297, 282] width 267 height 49
paste textarea ""Black beans, avocado, onion, fresh tomatoes, bell pepper, lemon sauce: PROTEIN…"
type textarea ""Black beans, avocado, onion, fresh tomatoes, bell pepper, lemon sauce: PROTEIN…"
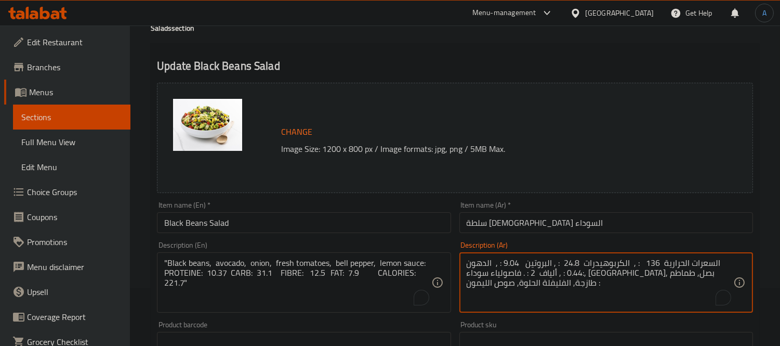
click at [525, 282] on textarea "السعرات الحرارية 136 : , الكربوهيدرات 24.8 : , البروتين 9.04 : , الدهون :0.44 :…" at bounding box center [600, 282] width 267 height 49
paste textarea ""فاصولياء سوداء, أفوكادو, بصل, طماطم طازجة, الفليفلة الحلوة, صوص الليمون : ﺑروﺗ…"
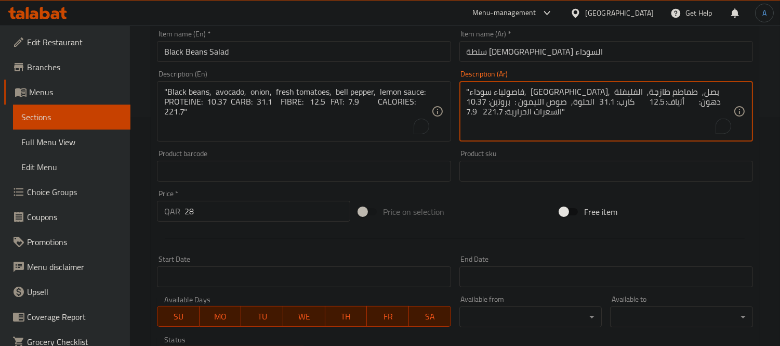
scroll to position [231, 0]
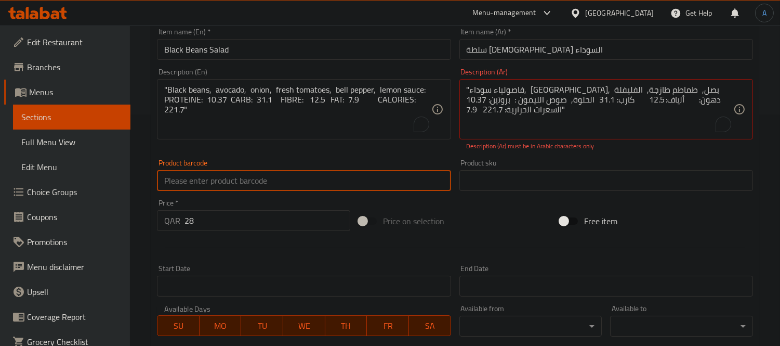
click at [315, 159] on div "Product barcode Product barcode" at bounding box center [304, 175] width 294 height 32
click at [367, 149] on div "Description (En) "Black beans, avocado, onion, fresh tomatoes, bell pepper, lem…" at bounding box center [304, 109] width 302 height 91
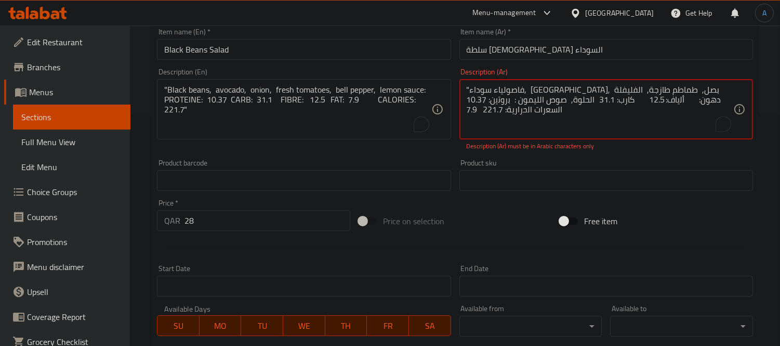
drag, startPoint x: 468, startPoint y: 86, endPoint x: 454, endPoint y: 88, distance: 14.7
click at [454, 88] on div "Change Image Size: 1200 x 800 px / Image formats: jpg, png / 5MB Max. Item name…" at bounding box center [455, 142] width 604 height 474
drag, startPoint x: 470, startPoint y: 89, endPoint x: 461, endPoint y: 87, distance: 9.5
click at [464, 89] on div ""فاصولياء سوداء, أفوكادو, بصل, طماطم طازجة, الفليفلة الحلوة, صوص الليمون : ﺑروﺗ…" at bounding box center [606, 109] width 294 height 60
click at [465, 90] on div ""فاصولياء سوداء, أفوكادو, بصل, طماطم طازجة, الفليفلة الحلوة, صوص الليمون : ﺑروﺗ…" at bounding box center [606, 109] width 294 height 60
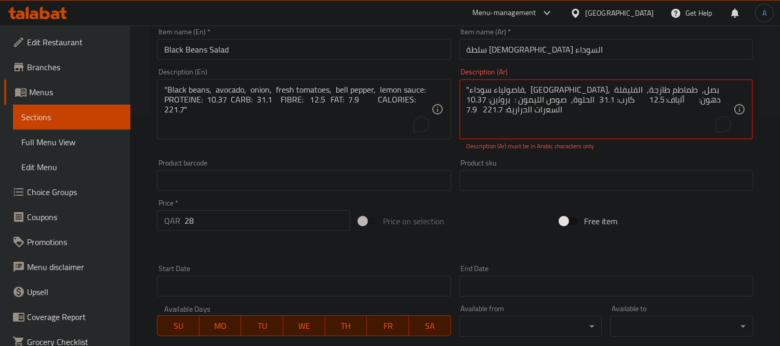
click at [465, 86] on div ""فاصولياء سوداء, أفوكادو, بصل, طماطم طازجة, الفليفلة الحلوة, صوص الليمون : ﺑروﺗ…" at bounding box center [606, 109] width 294 height 60
click at [469, 87] on textarea ""فاصولياء سوداء, أفوكادو, بصل, طماطم طازجة, الفليفلة الحلوة, صوص الليمون : ﺑروﺗ…" at bounding box center [600, 109] width 267 height 49
click at [467, 87] on textarea ""فاصولياء سوداء, أفوكادو, بصل, طماطم طازجة, الفليفلة الحلوة, صوص الليمون : ﺑروﺗ…" at bounding box center [600, 109] width 267 height 49
type textarea "فاصولياء سوداء, أفوكادو, بصل, طماطم طازجة, الفليفلة الحلوة, صوص الليمون : ﺑروﺗﯾ…"
click at [419, 149] on div "Description (En) "Black beans, avocado, onion, fresh tomatoes, bell pepper, lem…" at bounding box center [304, 109] width 302 height 91
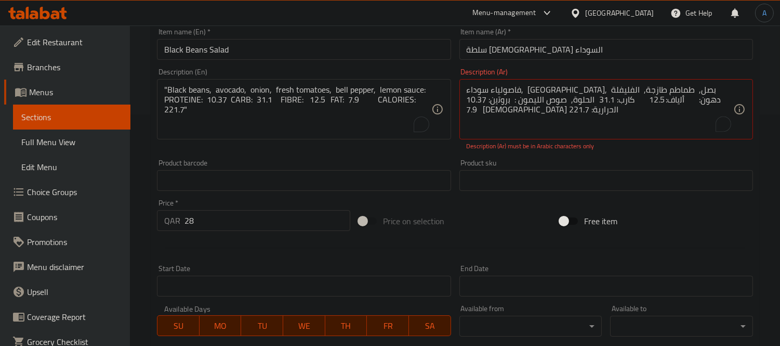
click at [419, 149] on div "Description (En) "Black beans, avocado, onion, fresh tomatoes, bell pepper, lem…" at bounding box center [304, 109] width 302 height 91
click at [420, 155] on div "Product barcode Product barcode" at bounding box center [304, 175] width 302 height 40
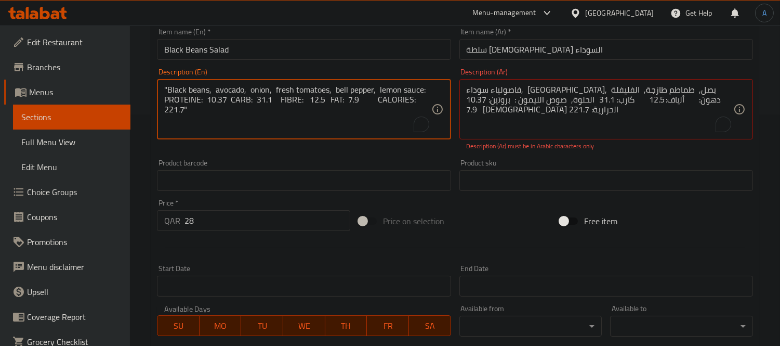
click at [381, 105] on textarea ""Black beans, avocado, onion, fresh tomatoes, bell pepper, lemon sauce: PROTEIN…" at bounding box center [297, 109] width 267 height 49
click at [331, 125] on textarea ""Black beans, avocado, onion, fresh tomatoes, bell pepper, lemon sauce: PROTEIN…" at bounding box center [297, 109] width 267 height 49
drag, startPoint x: 167, startPoint y: 89, endPoint x: 150, endPoint y: 87, distance: 17.3
click at [150, 87] on div "Home / Restaurants management / Menus / Sections / item / update Salads section…" at bounding box center [455, 162] width 650 height 735
click at [186, 92] on textarea "Black beans, avocado, onion, fresh tomatoes, bell pepper, lemon sauce: PROTEINE…" at bounding box center [297, 109] width 267 height 49
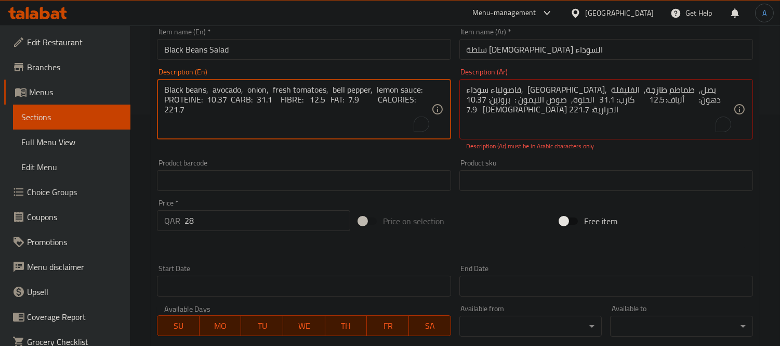
click at [224, 94] on textarea "Black beans, avocado, onion, fresh tomatoes, bell pepper, lemon sauce: PROTEINE…" at bounding box center [297, 109] width 267 height 49
click at [273, 97] on textarea "Black beans, avocado, onion, fresh tomatoes, bell pepper, lemon sauce: PROTEINE…" at bounding box center [297, 109] width 267 height 49
click at [315, 96] on textarea "Black beans, avocado, onion, fresh tomatoes, bell pepper, lemon sauce: PROTEINE…" at bounding box center [297, 109] width 267 height 49
type textarea "Black beans, avocado, onion, fresh tomatoes, bell pepper, lemon sauce: PROTEINE…"
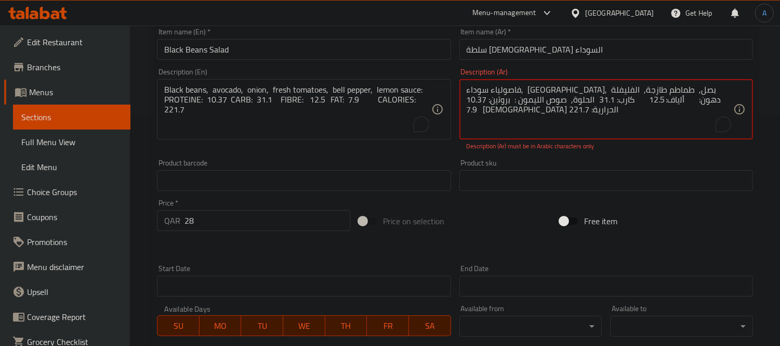
click at [546, 98] on textarea "فاصولياء سوداء, أفوكادو, بصل, طماطم طازجة, الفليفلة الحلوة, صوص الليمون : ﺑروﺗﯾ…" at bounding box center [600, 109] width 267 height 49
paste textarea "الفاصوليا السوداء، الأفوكادو، البصل، الطماطم الطازجة، الفلفل الحلو، صلصة الليمو…"
type textarea "الفاصوليا السوداء، الأفوكادو، البصل، الطماطم الطازجة، الفلفل الحلو، صلصة الليمو…"
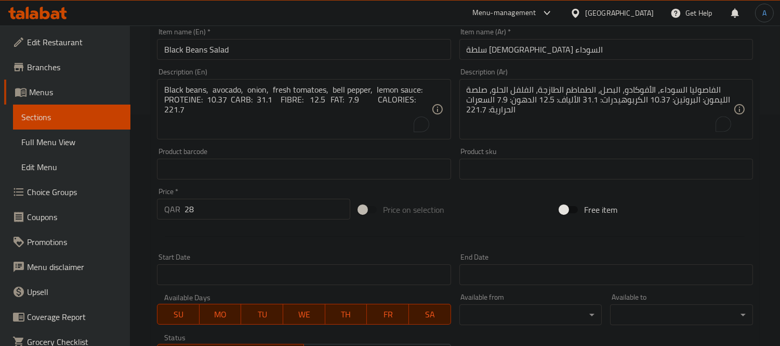
click at [369, 167] on div "Product barcode Product barcode" at bounding box center [304, 164] width 294 height 32
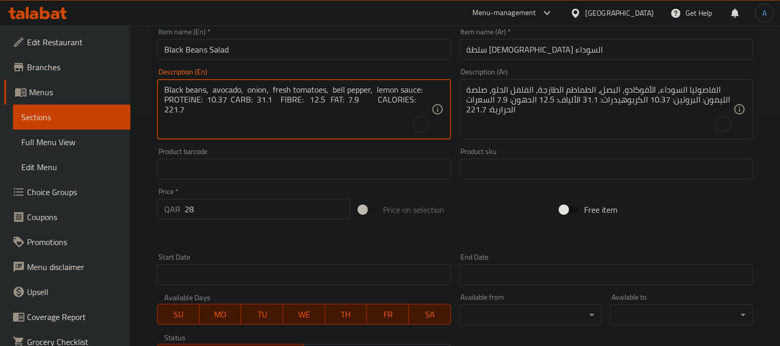
click at [262, 112] on textarea "Black beans, avocado, onion, fresh tomatoes, bell pepper, lemon sauce: PROTEINE…" at bounding box center [297, 109] width 267 height 49
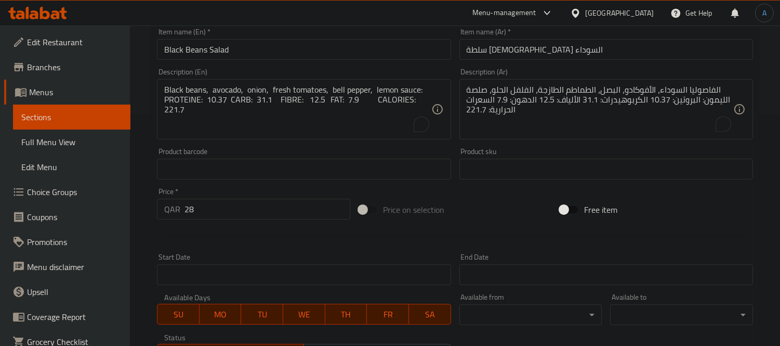
click at [262, 112] on textarea "Black beans, avocado, onion, fresh tomatoes, bell pepper, lemon sauce: PROTEINE…" at bounding box center [297, 109] width 267 height 49
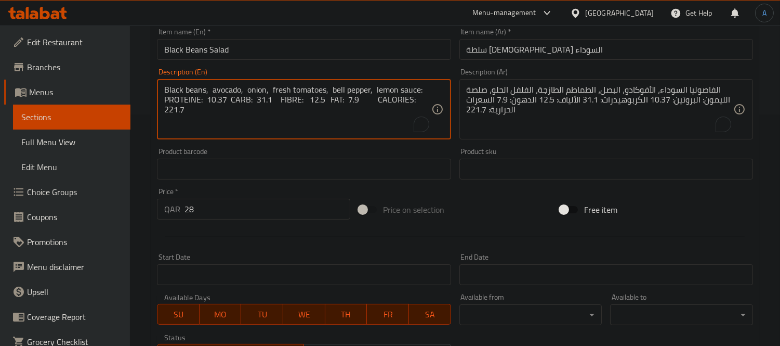
click at [262, 112] on textarea "Black beans, avocado, onion, fresh tomatoes, bell pepper, lemon sauce: PROTEINE…" at bounding box center [297, 109] width 267 height 49
type textarea "Black beans, avocado, onion, fresh tomatoes, bell pepper, lemon sauce: proteine…"
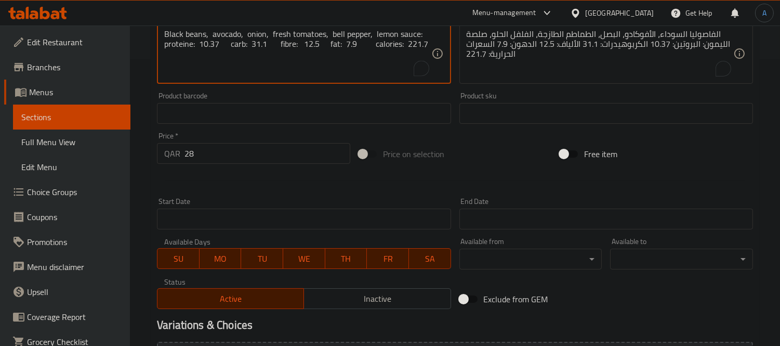
scroll to position [402, 0]
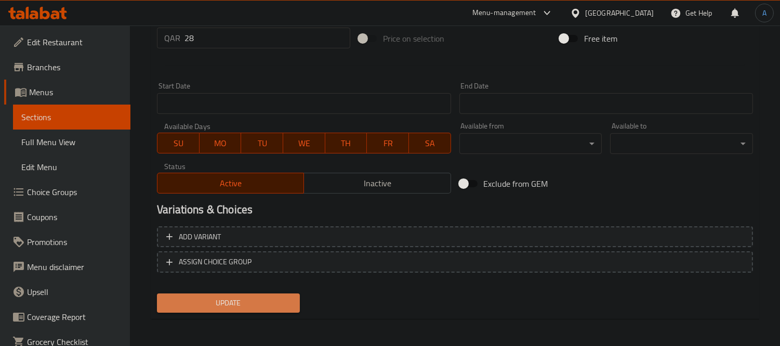
click at [248, 298] on span "Update" at bounding box center [228, 302] width 126 height 13
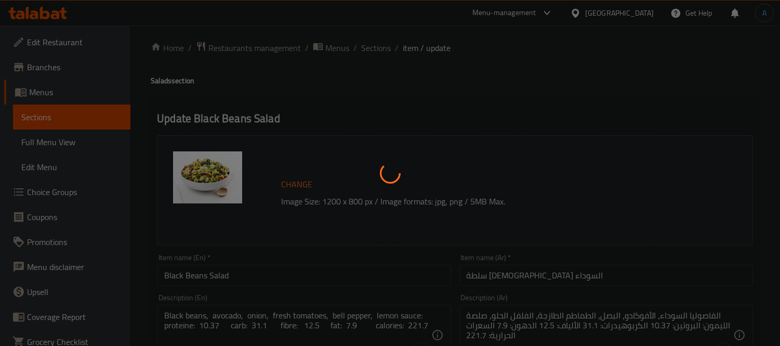
scroll to position [0, 0]
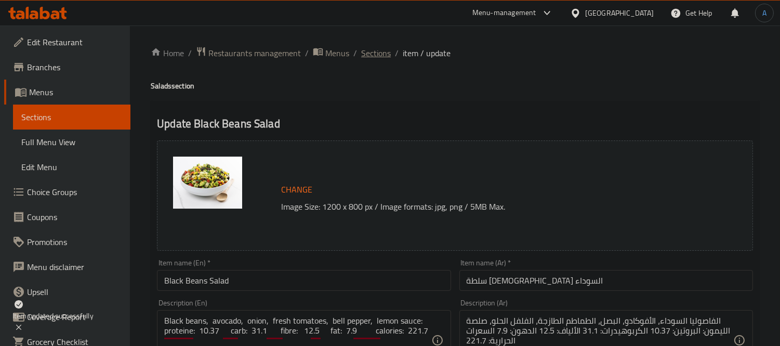
click at [375, 56] on span "Sections" at bounding box center [376, 53] width 30 height 12
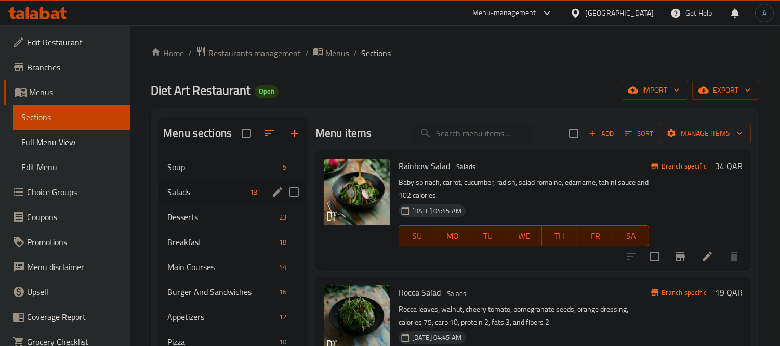
click at [218, 201] on div "Salads 13" at bounding box center [233, 191] width 148 height 25
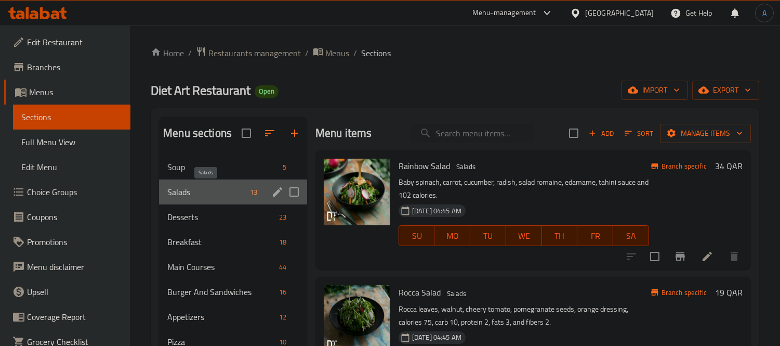
click at [211, 189] on span "Salads" at bounding box center [206, 192] width 78 height 12
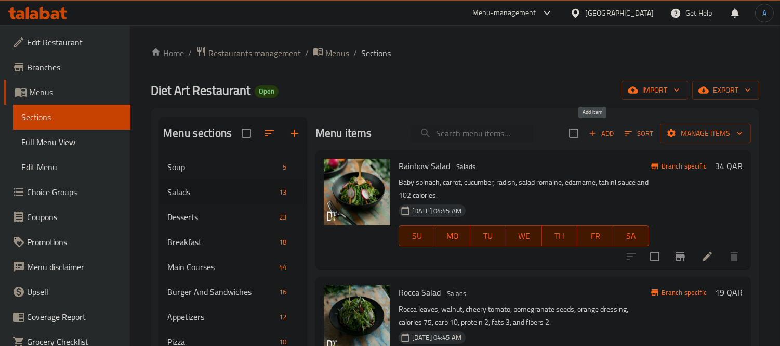
click at [592, 134] on span "Add" at bounding box center [601, 133] width 28 height 12
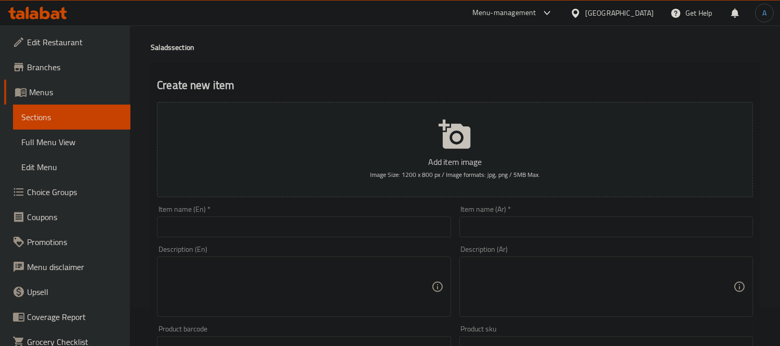
scroll to position [58, 0]
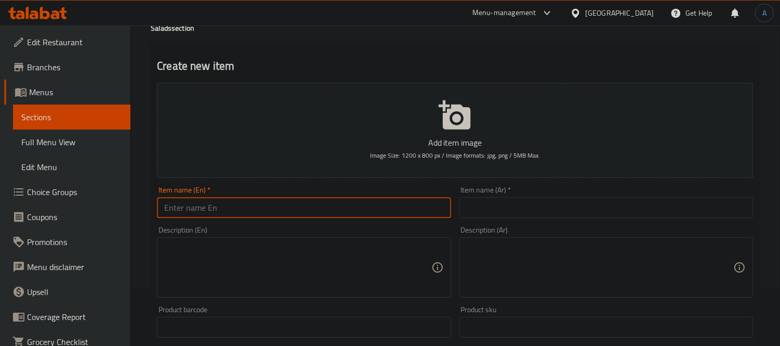
click at [237, 207] on input "text" at bounding box center [304, 207] width 294 height 21
paste input "Tabouleh Salad"
type input "Tabouleh Salad"
click at [470, 205] on input "text" at bounding box center [606, 207] width 294 height 21
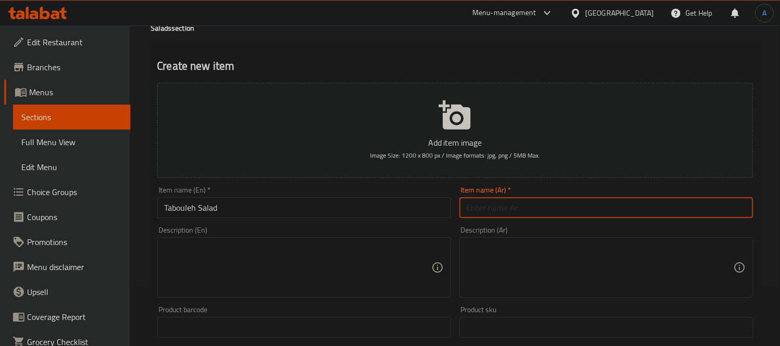
paste input "سلطة التبولة"
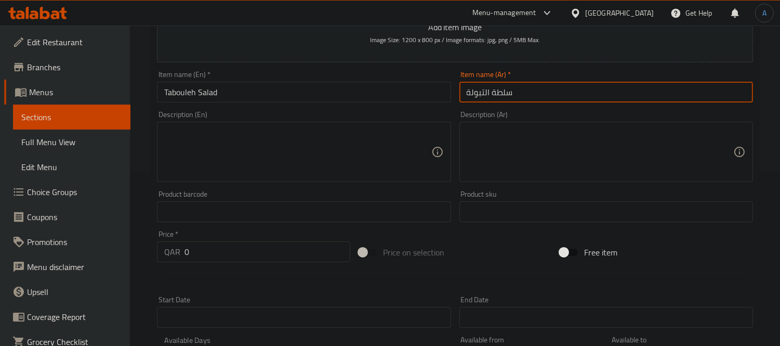
scroll to position [231, 0]
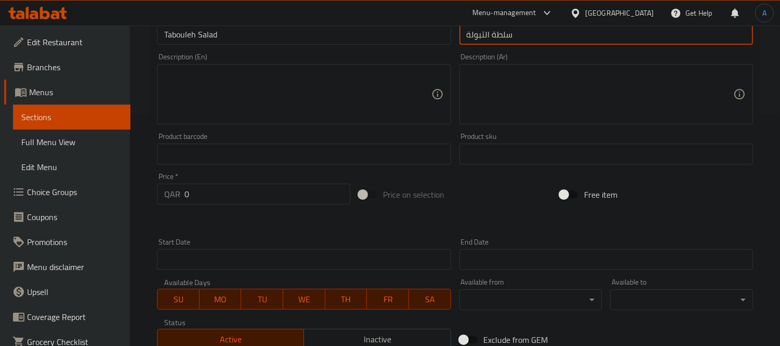
type input "سلطة التبولة"
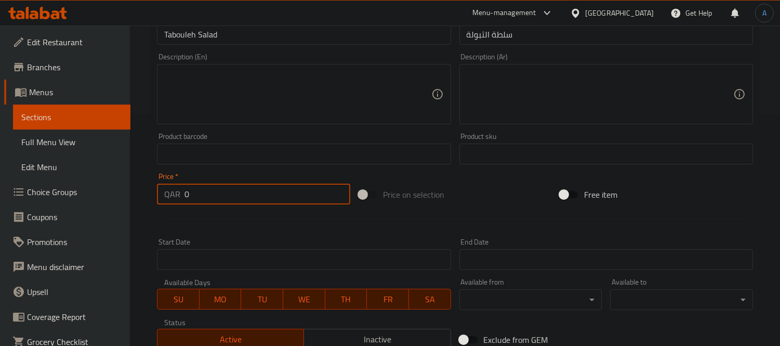
drag, startPoint x: 229, startPoint y: 201, endPoint x: 168, endPoint y: 200, distance: 60.8
click at [168, 200] on div "QAR 0 Price *" at bounding box center [253, 193] width 193 height 21
type input "20"
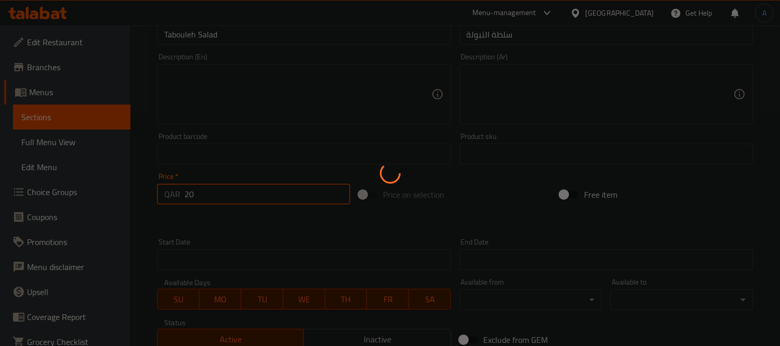
type input "0"
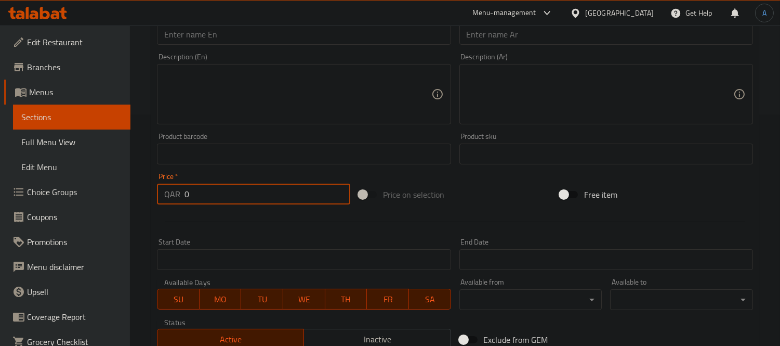
click at [259, 40] on input "text" at bounding box center [304, 34] width 294 height 21
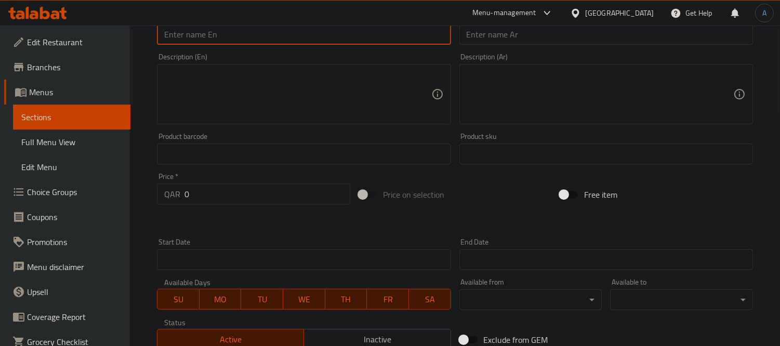
paste input "Fettouch Salad"
type input "Fettouch Salad"
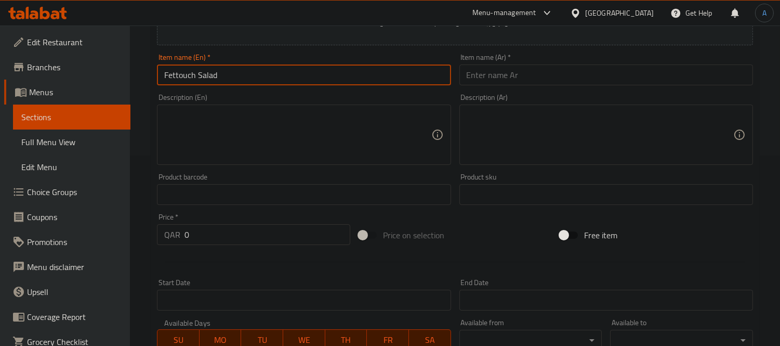
scroll to position [173, 0]
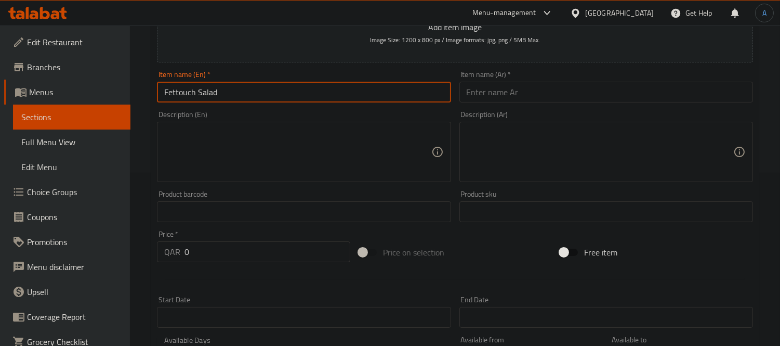
click at [485, 91] on input "text" at bounding box center [606, 92] width 294 height 21
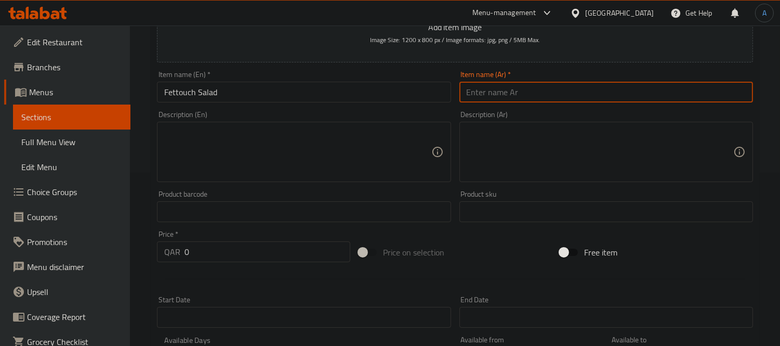
paste input "سلطة فتوش"
type input "سلطة فتوش"
click at [224, 163] on textarea at bounding box center [297, 151] width 267 height 49
paste textarea ""Lettuce, cucumber, tomato, green onion, parsley, mint, toasted brown tortilla …"
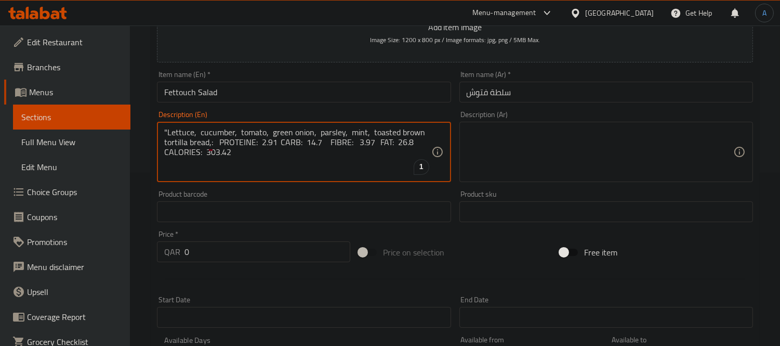
drag, startPoint x: 168, startPoint y: 132, endPoint x: 147, endPoint y: 133, distance: 20.8
click at [151, 133] on div "Create new item Add item image Image Size: 1200 x 800 px / Image formats: jpg, …" at bounding box center [455, 230] width 609 height 605
type textarea "Lettuce, cucumber, tomato, green onion, parsley, mint, toasted brown tortilla b…"
click at [527, 155] on textarea at bounding box center [600, 151] width 267 height 49
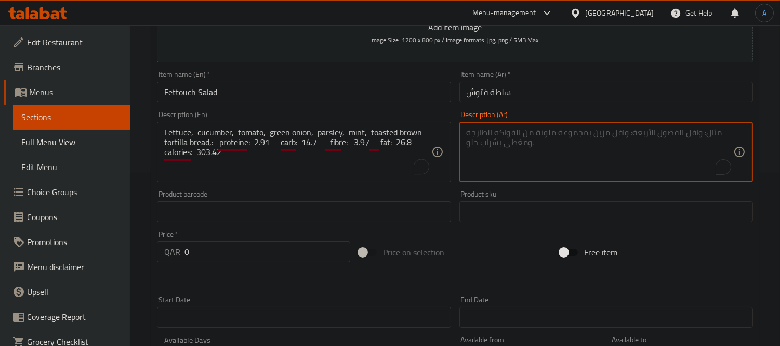
paste textarea "خس، خيار، طماطم، بصل أخضر، بقدونس، نعناع، خبز تورتيلا بني محمص،: البروتين: 2.91…"
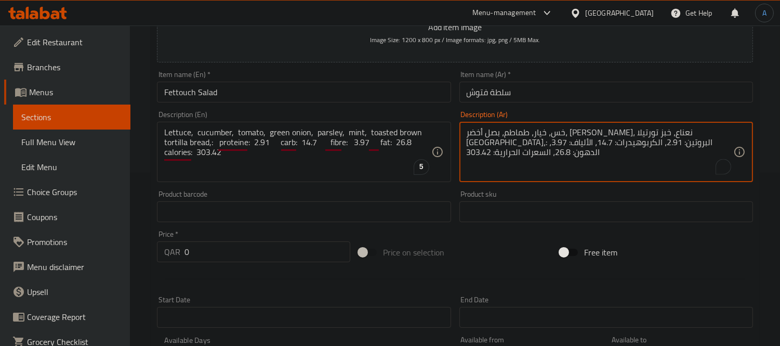
type textarea "خس، خيار، طماطم، بصل أخضر، بقدونس، نعناع، خبز تورتيلا بني محمص،: البروتين: 2.91…"
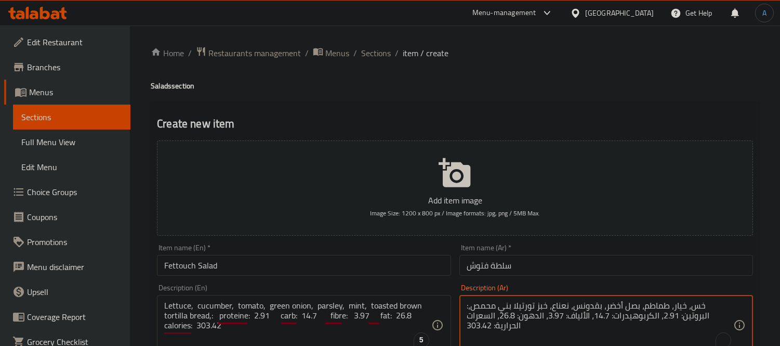
scroll to position [173, 0]
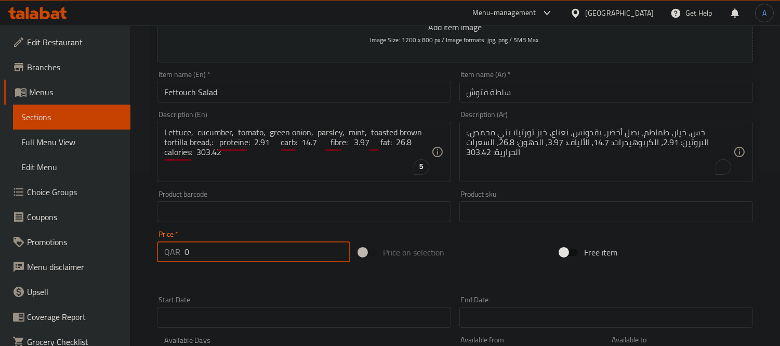
drag, startPoint x: 224, startPoint y: 243, endPoint x: 157, endPoint y: 245, distance: 67.1
click at [157, 245] on div "QAR 0 Price *" at bounding box center [253, 251] width 193 height 21
type input "21"
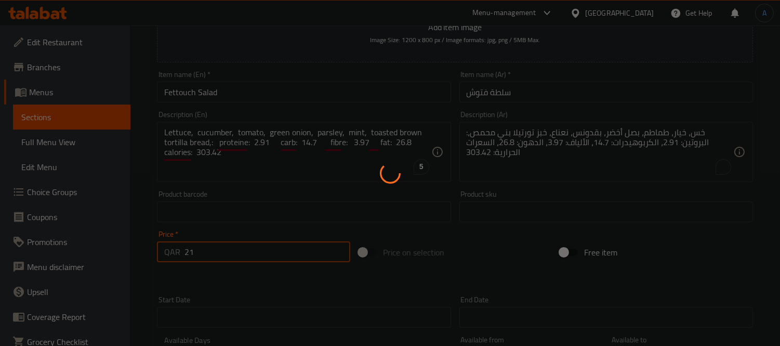
type input "0"
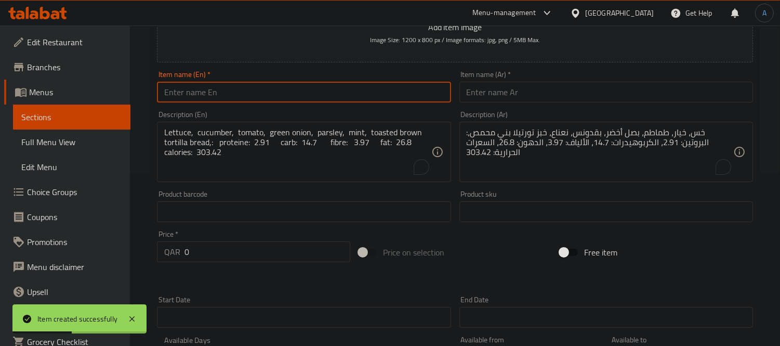
click at [252, 86] on input "text" at bounding box center [304, 92] width 294 height 21
paste input "Steak Salad"
type input "Steak Salad"
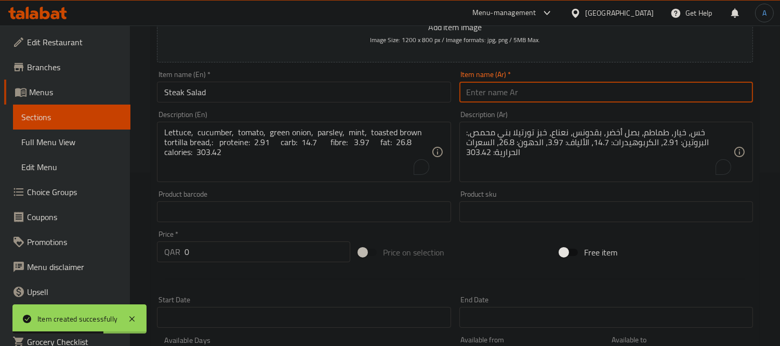
click at [486, 89] on input "text" at bounding box center [606, 92] width 294 height 21
paste input "سلطة ستيك"
type input "سلطة ستيك"
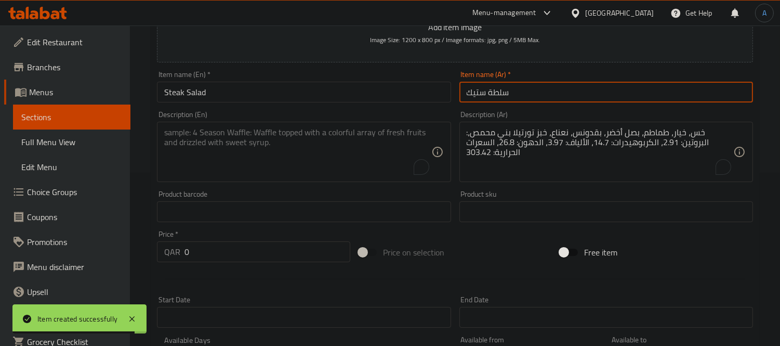
click at [253, 152] on textarea "To enrich screen reader interactions, please activate Accessibility in Grammarl…" at bounding box center [297, 151] width 267 height 49
paste textarea ""Green salad, tomatoes, cucumber, light fetta cheese, beef steak, sauce: PROTEI…"
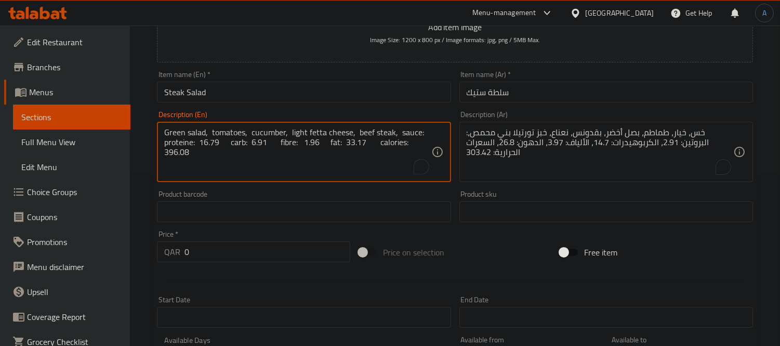
type textarea "Green salad, tomatoes, cucumber, light fetta cheese, beef steak, sauce: protein…"
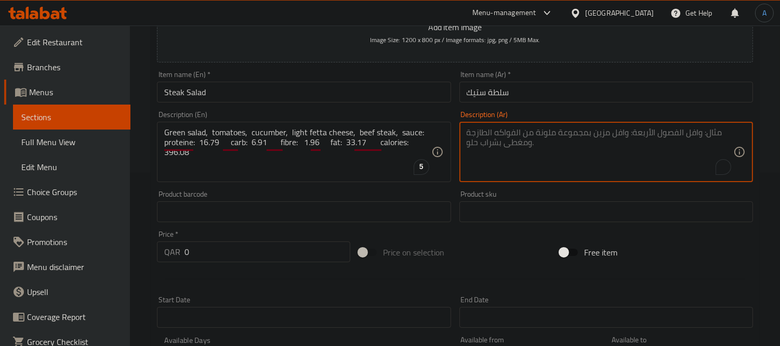
click at [488, 139] on textarea "To enrich screen reader interactions, please activate Accessibility in Grammarl…" at bounding box center [600, 151] width 267 height 49
paste textarea "سلطة خضراء، طماطم، خيار، جبنة فيتا خفيفة، شريحة لحم بقري، صلصة: البروتين: 16.79…"
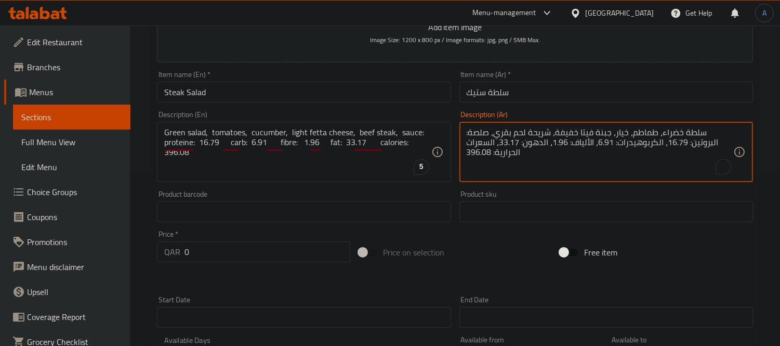
type textarea "سلطة خضراء، طماطم، خيار، جبنة فيتا خفيفة، شريحة لحم بقري، صلصة: البروتين: 16.79…"
drag, startPoint x: 163, startPoint y: 246, endPoint x: 115, endPoint y: 245, distance: 47.8
click at [115, 245] on div "Edit Restaurant Branches Menus Sections Full Menu View Edit Menu Choice Groups …" at bounding box center [390, 206] width 780 height 709
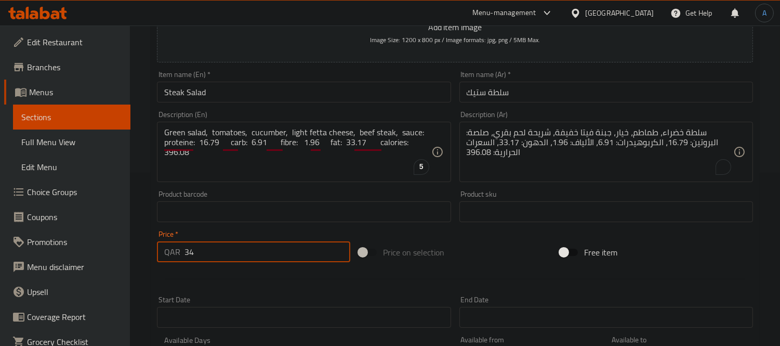
type input "34"
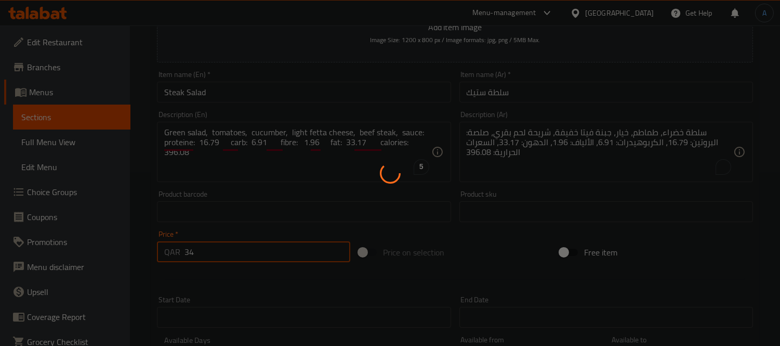
type input "0"
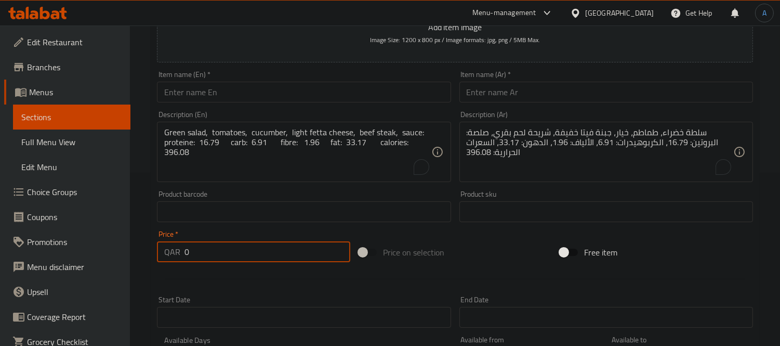
click at [238, 92] on input "text" at bounding box center [304, 92] width 294 height 21
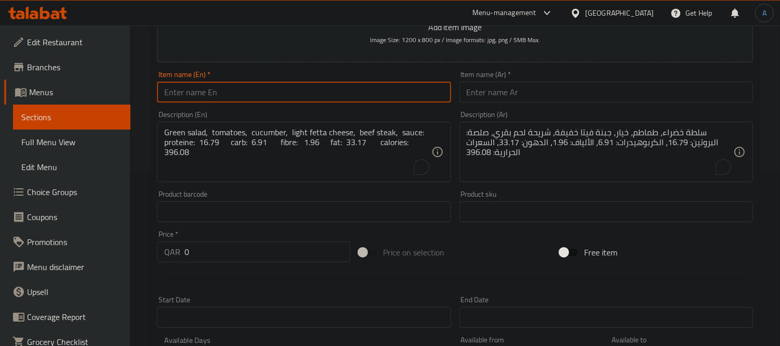
paste input "Water Melon Salad"
type input "Water Melon Salad"
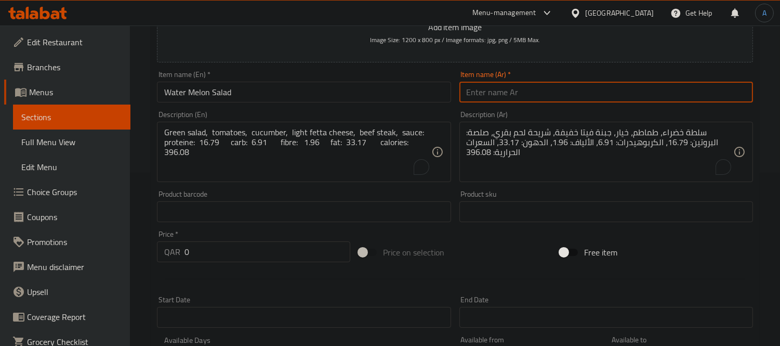
click at [481, 88] on input "text" at bounding box center [606, 92] width 294 height 21
paste input "سلطة البطيخ"
type input "سلطة البطيخ"
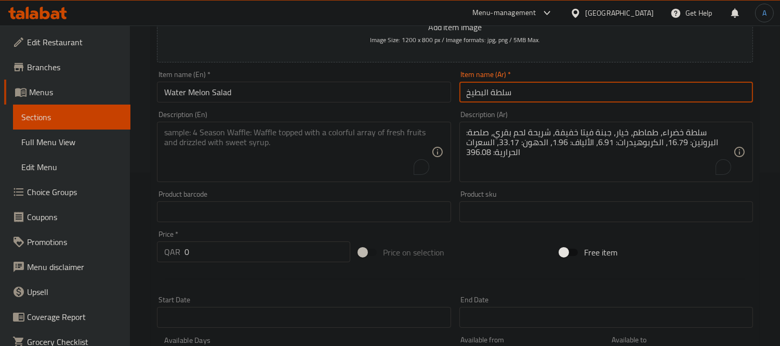
click at [272, 137] on textarea "To enrich screen reader interactions, please activate Accessibility in Grammarl…" at bounding box center [297, 151] width 267 height 49
paste textarea ""Watermelon, mint, parsley, light fetta cheese, sunflower seeds, : PROTEINE: 2.…"
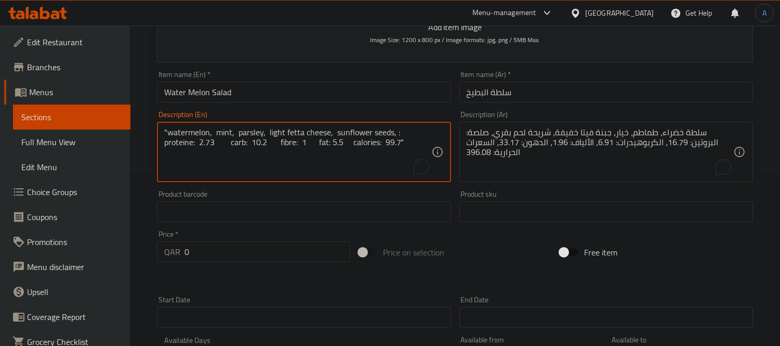
click at [409, 142] on textarea ""watermelon, mint, parsley, light fetta cheese, sunflower seeds, : proteine: 2.…" at bounding box center [297, 151] width 267 height 49
type textarea ""watermelon, mint, parsley, light fetta cheese, sunflower seeds, : proteine: 2.…"
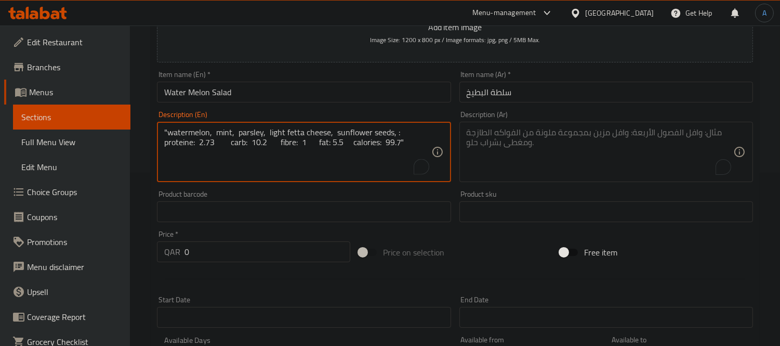
click at [559, 163] on textarea "To enrich screen reader interactions, please activate Accessibility in Grammarl…" at bounding box center [600, 151] width 267 height 49
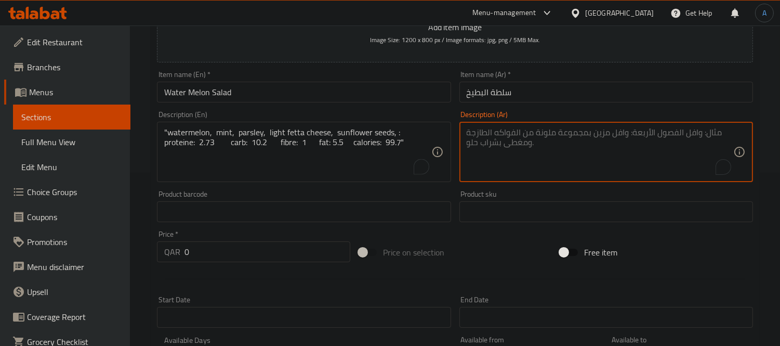
paste textarea "بطيخ، نعناع، بقدونس، جبنة فيتا خفيفة، بذور دوار الشمس: بروتين: ٢.٧٣، كربوهيدرات…"
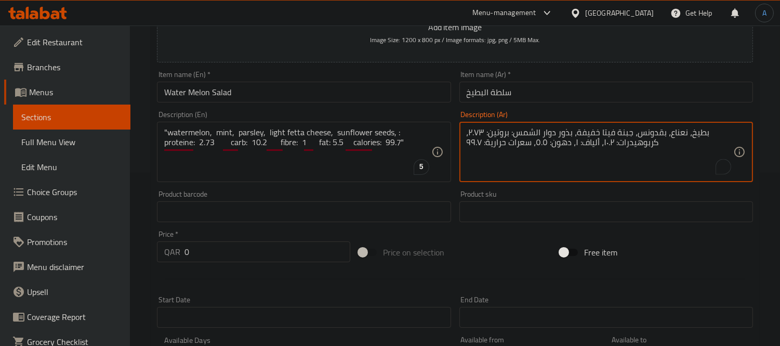
type textarea "بطيخ، نعناع، بقدونس، جبنة فيتا خفيفة، بذور دوار الشمس: بروتين: ٢.٧٣، كربوهيدرات…"
click at [416, 241] on div "Price on selection" at bounding box center [455, 252] width 202 height 28
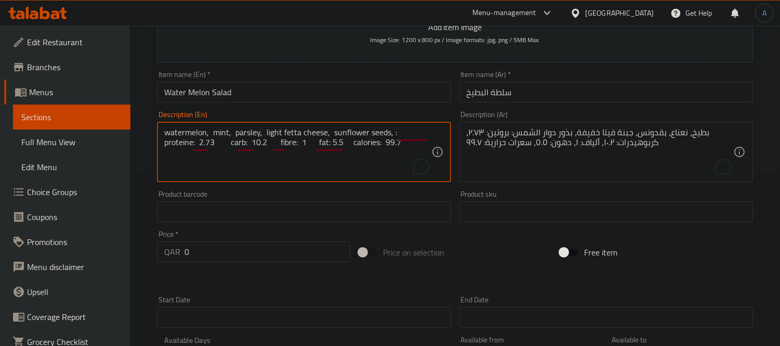
type textarea "watermelon, mint, parsley, light fetta cheese, sunflower seeds, : proteine: 2.7…"
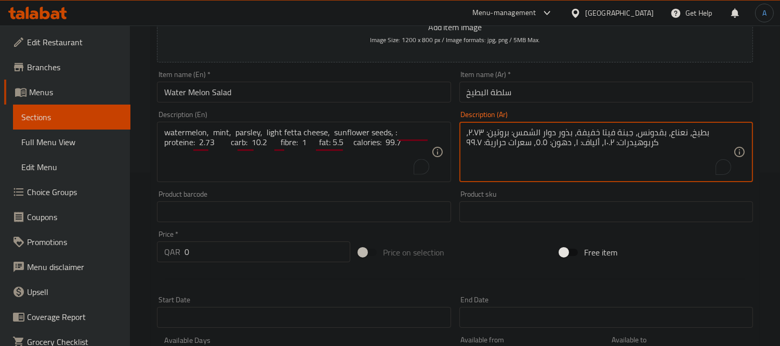
click at [518, 135] on textarea "بطيخ، نعناع، بقدونس، جبنة فيتا خفيفة، بذور دوار الشمس: بروتين: ٢.٧٣، كربوهيدرات…" at bounding box center [600, 151] width 267 height 49
paste textarea "لبروتين: 2.73، الكربوهيدرات: 10.2، الألياف: 1، الدهون: 5.5، السعرات الحرارية: 9…"
type textarea "بطيخ، نعناع، بقدونس، جبنة فيتا خفيفة، بذور دوار الشمس: البروتين: 2.73، الكربوهي…"
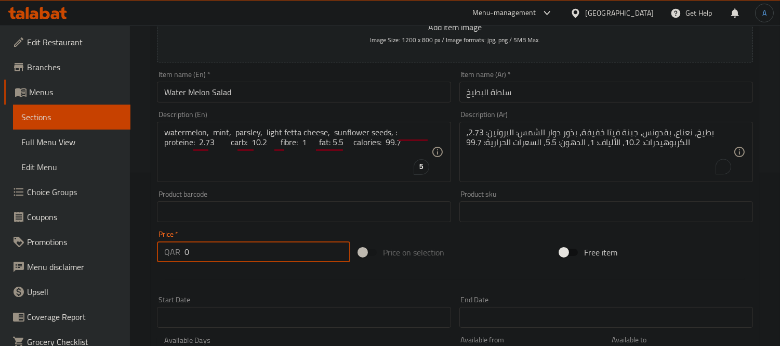
drag, startPoint x: 214, startPoint y: 253, endPoint x: 128, endPoint y: 256, distance: 85.8
click at [128, 256] on div "Edit Restaurant Branches Menus Sections Full Menu View Edit Menu Choice Groups …" at bounding box center [390, 206] width 780 height 709
type input "29"
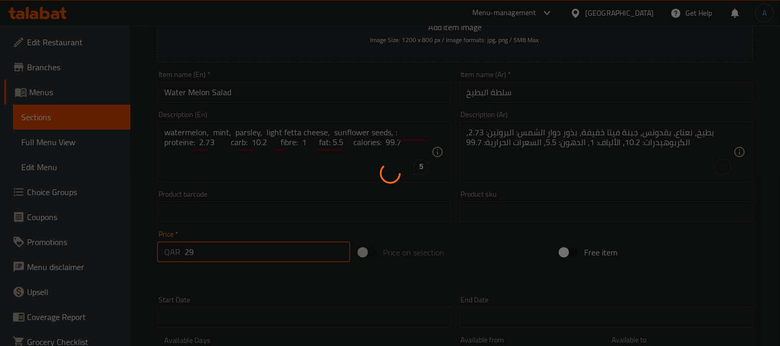
type input "0"
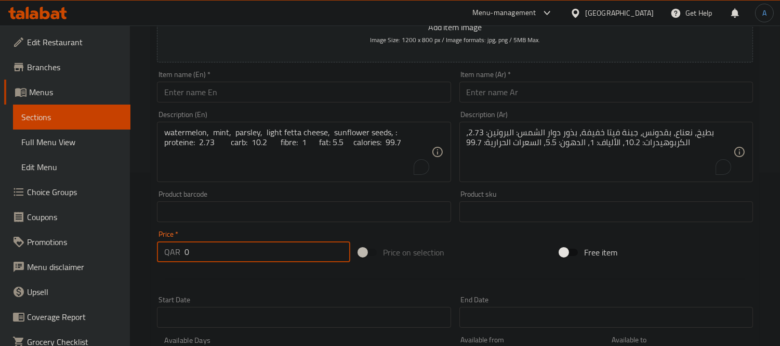
click at [365, 229] on div "Add item image Image Size: 1200 x 800 px / Image formats: jpg, png / 5MB Max. I…" at bounding box center [455, 187] width 604 height 448
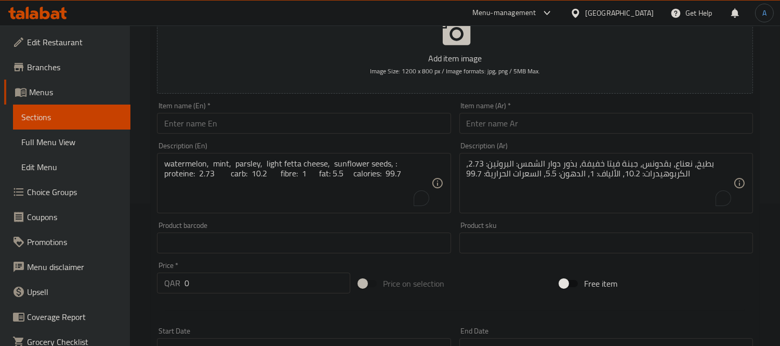
scroll to position [115, 0]
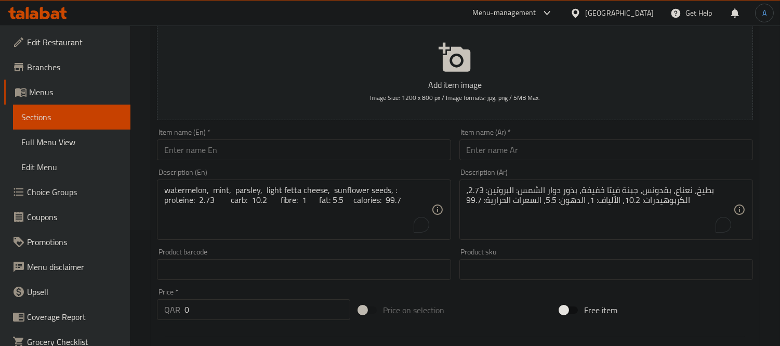
click at [283, 67] on button "Add item image Image Size: 1200 x 800 px / Image formats: jpg, png / 5MB Max." at bounding box center [455, 72] width 596 height 95
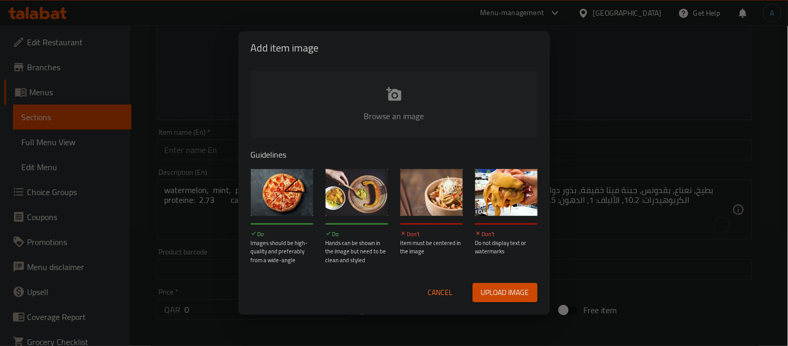
click at [441, 292] on span "Cancel" at bounding box center [440, 292] width 25 height 13
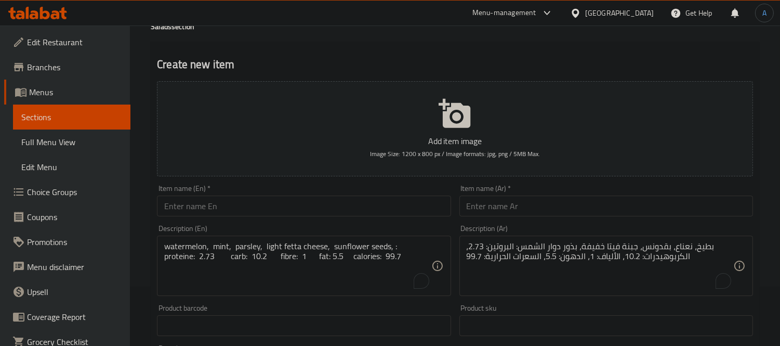
scroll to position [40, 0]
